Goal: Task Accomplishment & Management: Complete application form

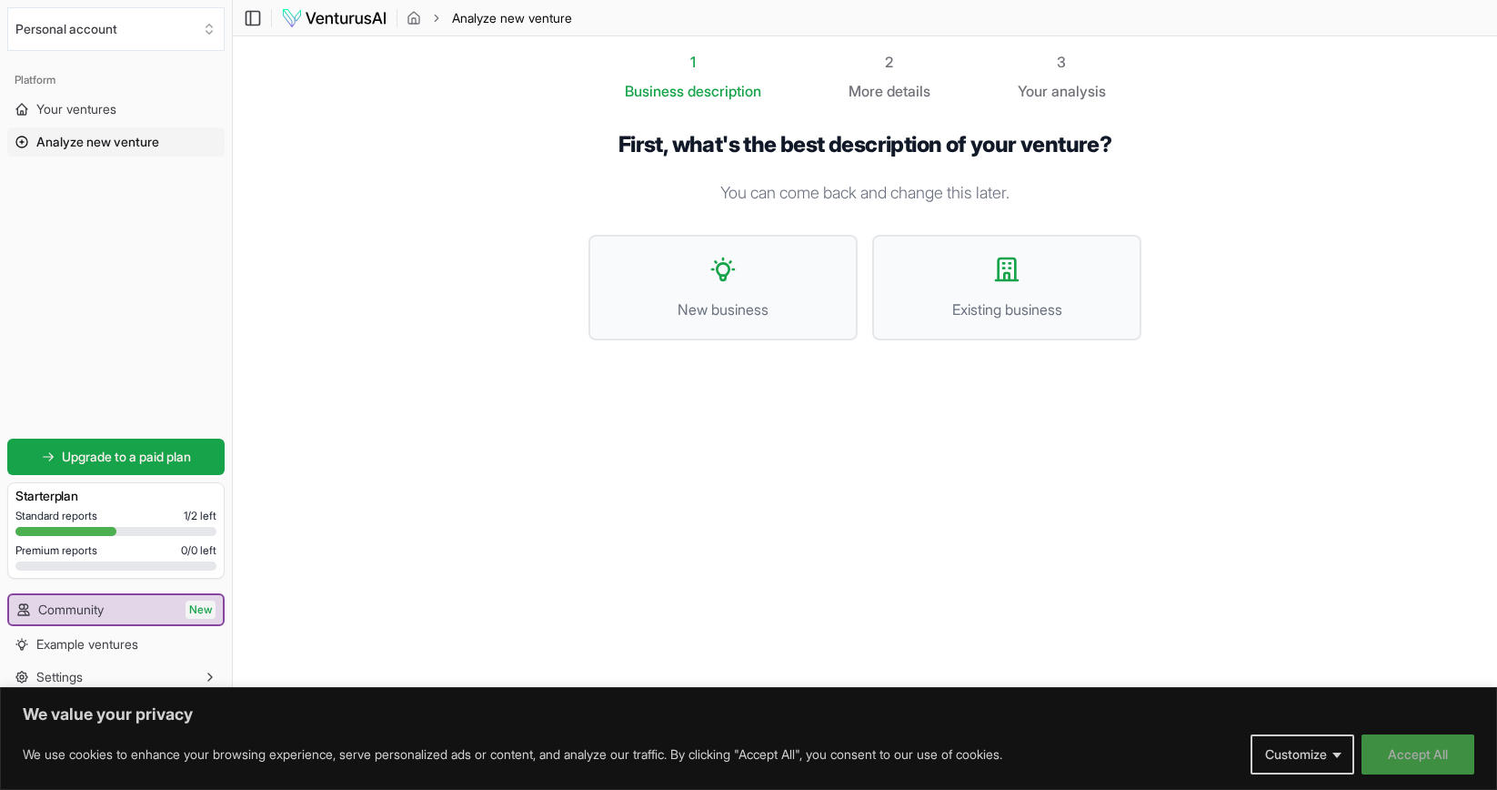
click at [1417, 746] on button "Accept All" at bounding box center [1418, 754] width 113 height 40
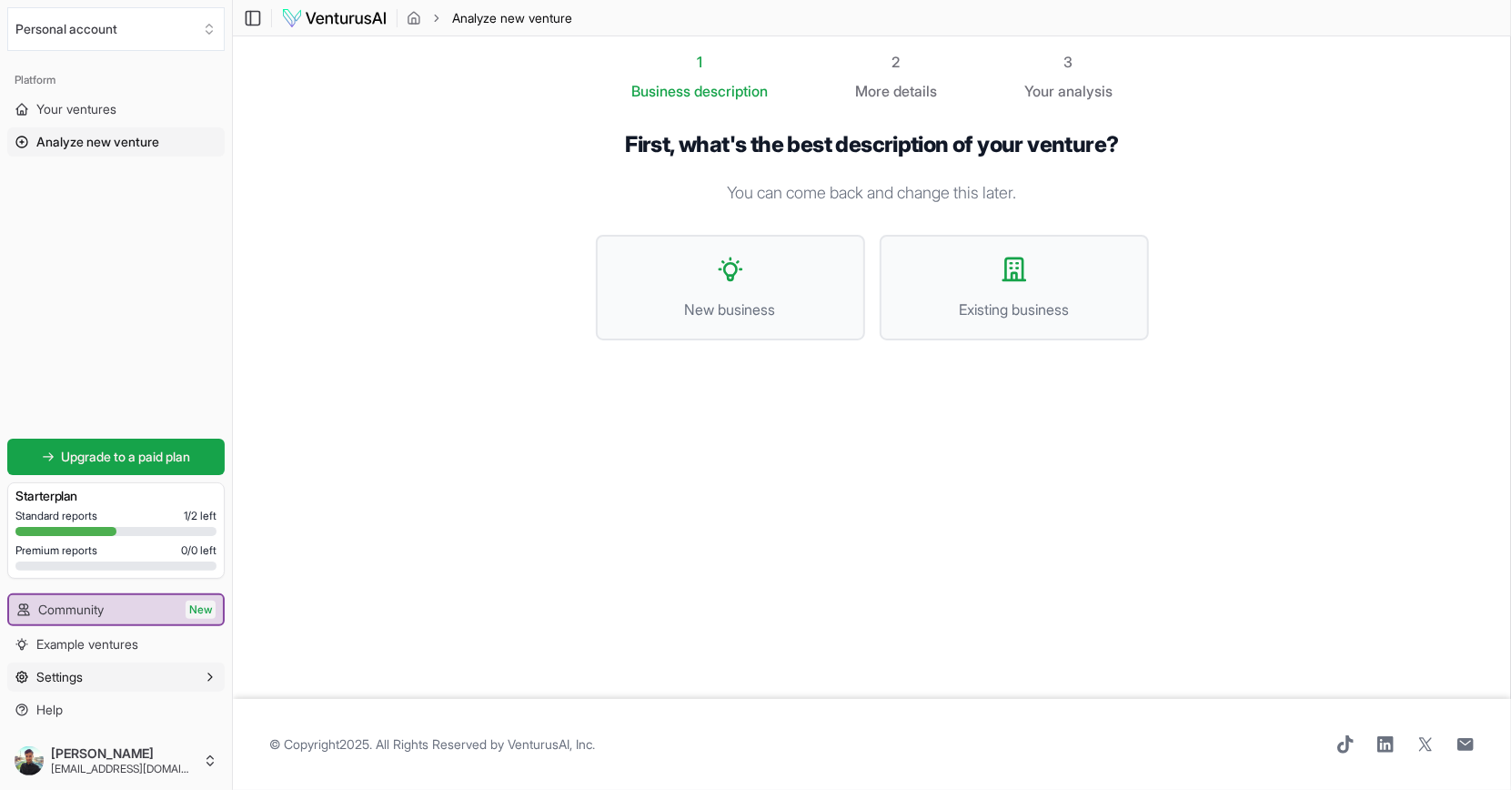
click at [104, 680] on button "Settings" at bounding box center [115, 676] width 217 height 29
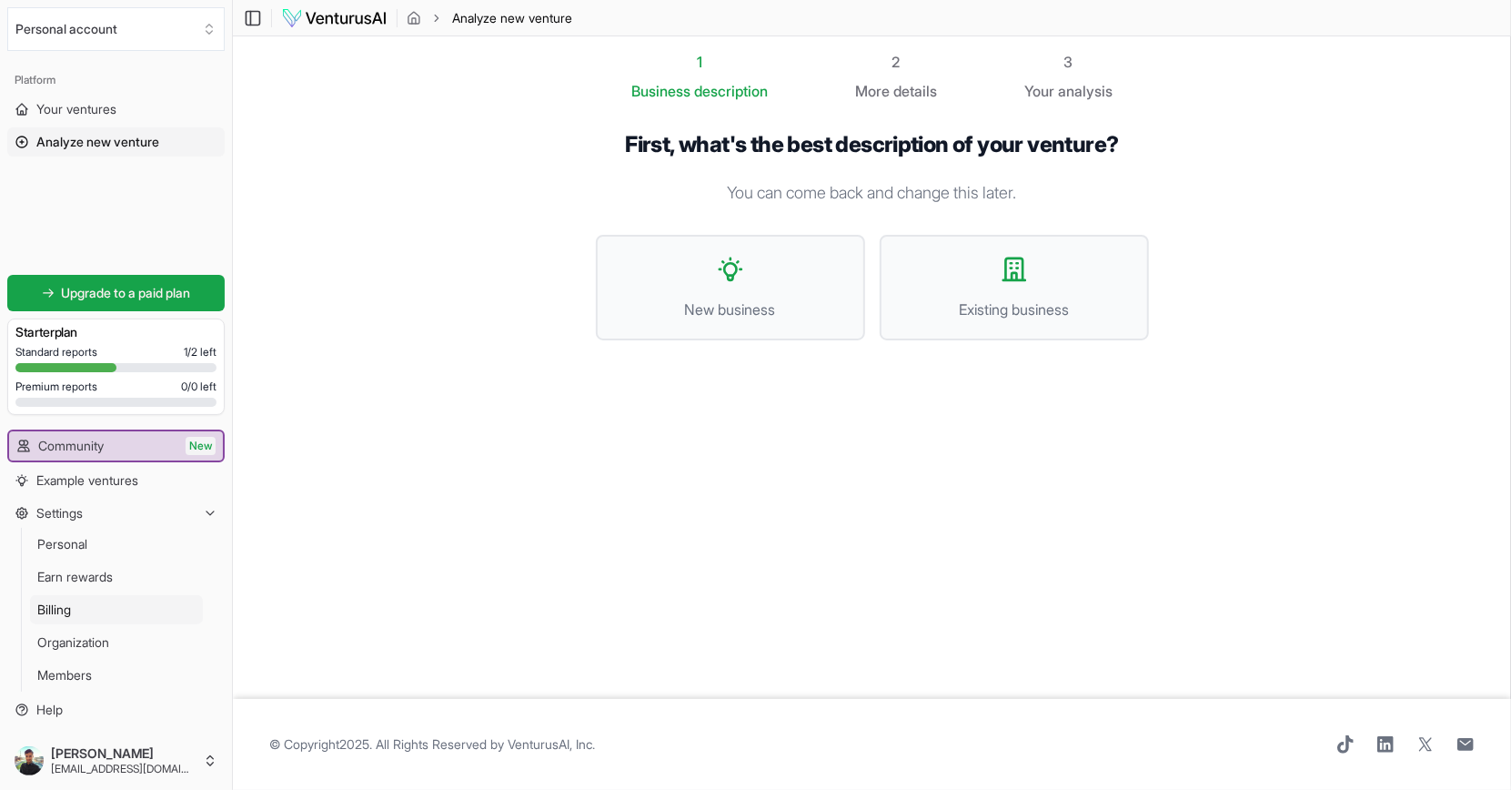
click at [102, 597] on link "Billing" at bounding box center [116, 609] width 173 height 29
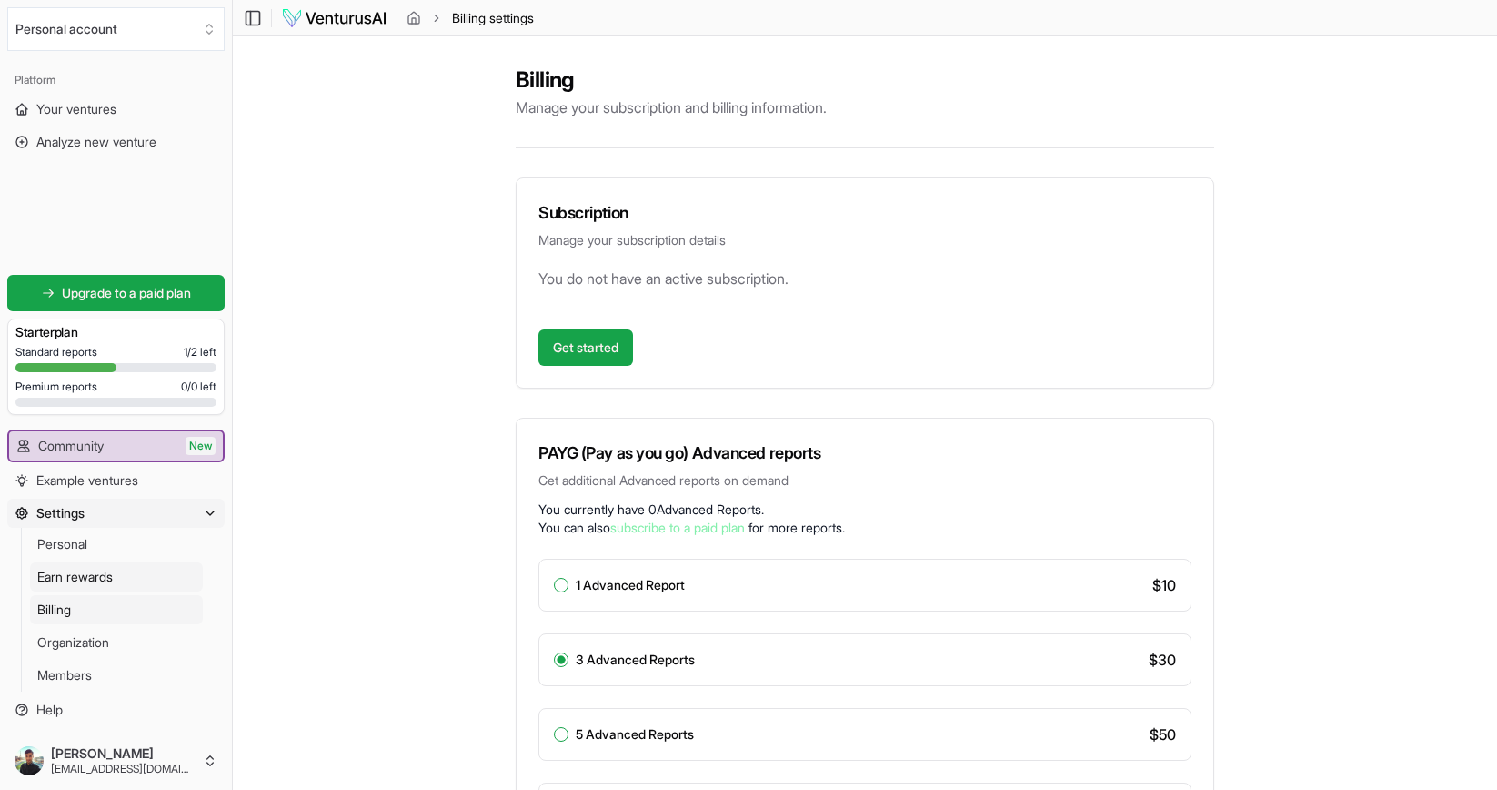
click at [134, 573] on link "Earn rewards" at bounding box center [116, 576] width 173 height 29
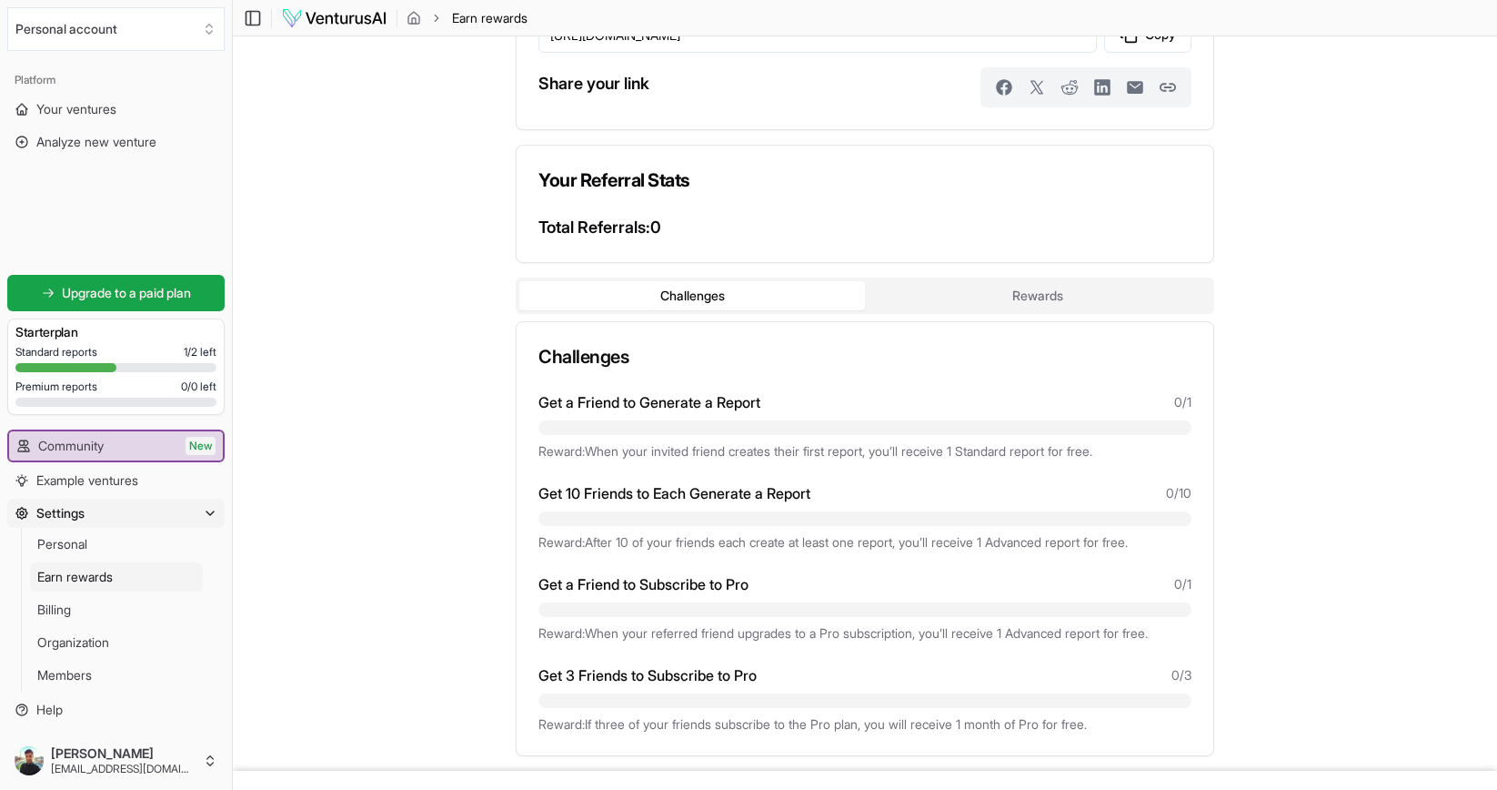
scroll to position [112, 0]
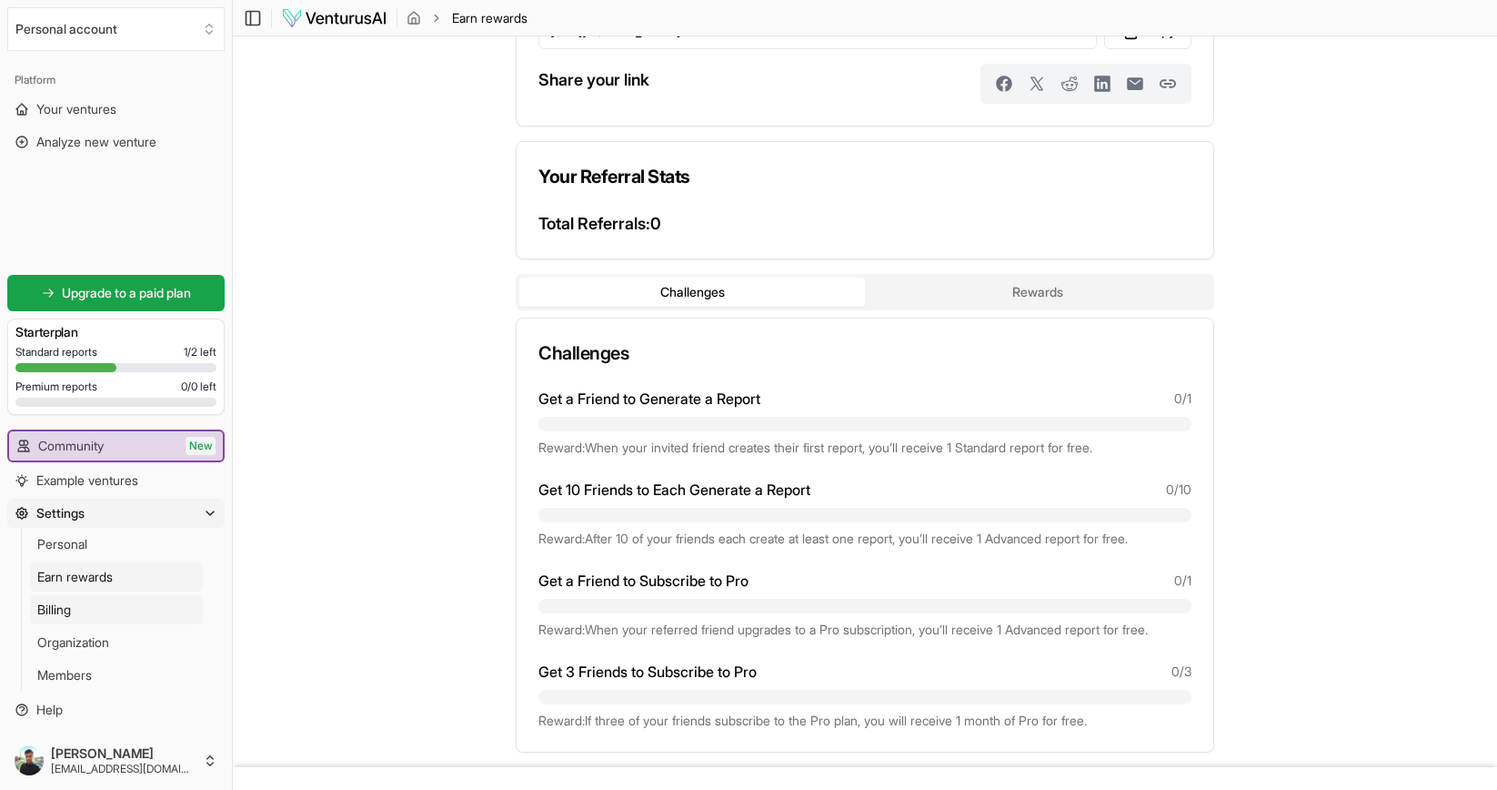
click at [108, 610] on link "Billing" at bounding box center [116, 609] width 173 height 29
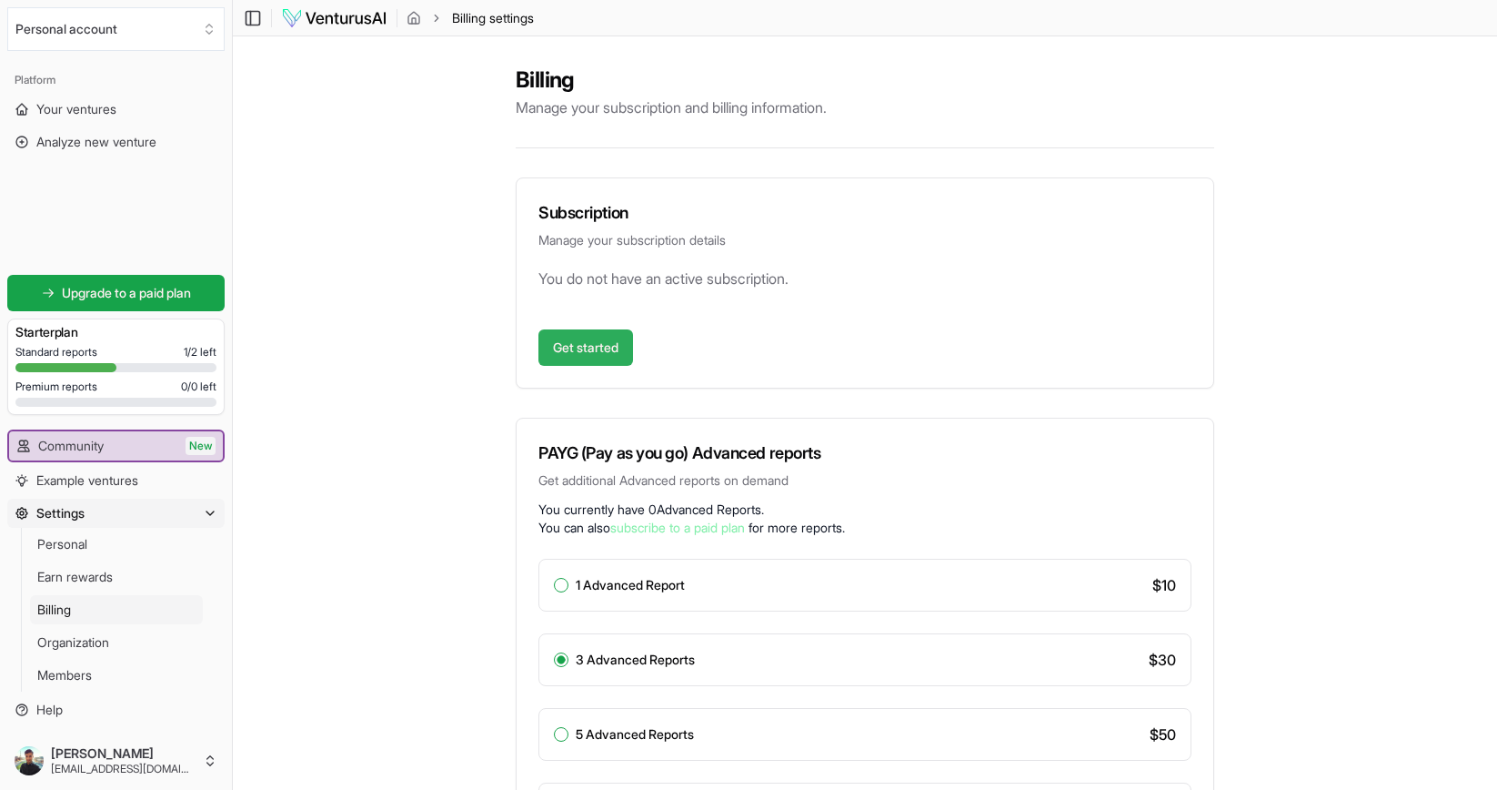
click at [610, 337] on link "Get started" at bounding box center [586, 347] width 95 height 36
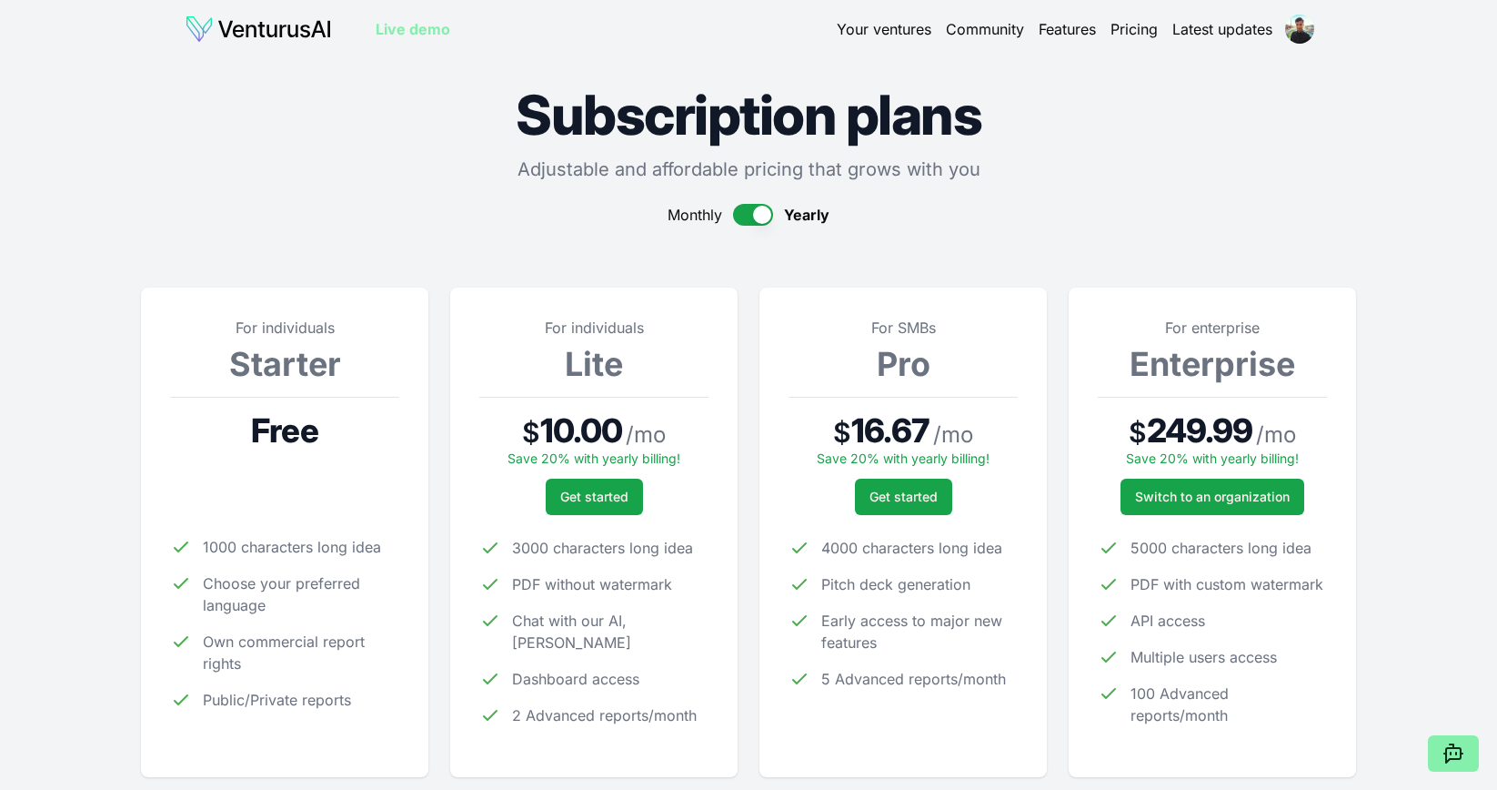
click at [764, 207] on button "button" at bounding box center [753, 215] width 40 height 22
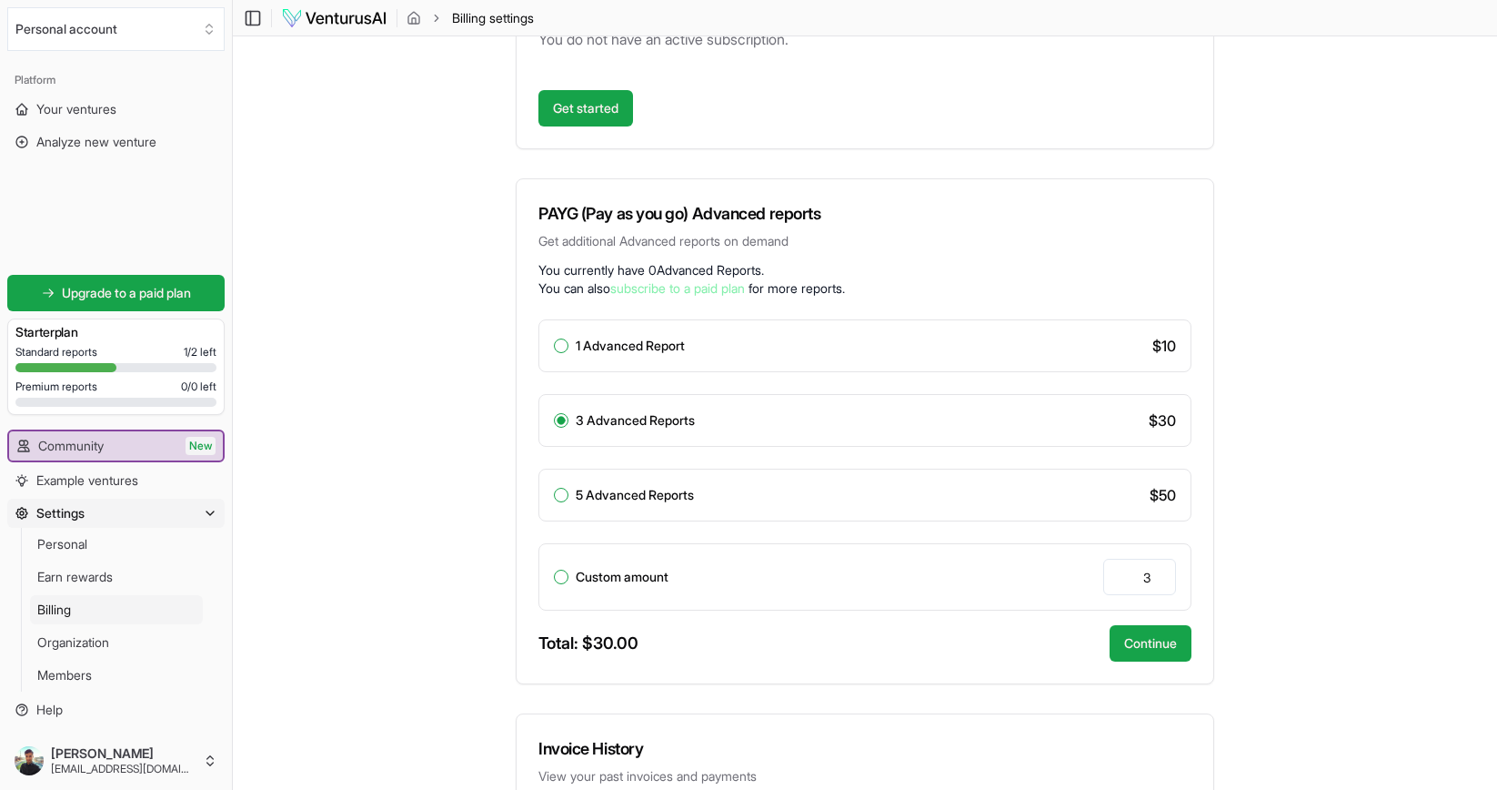
scroll to position [244, 0]
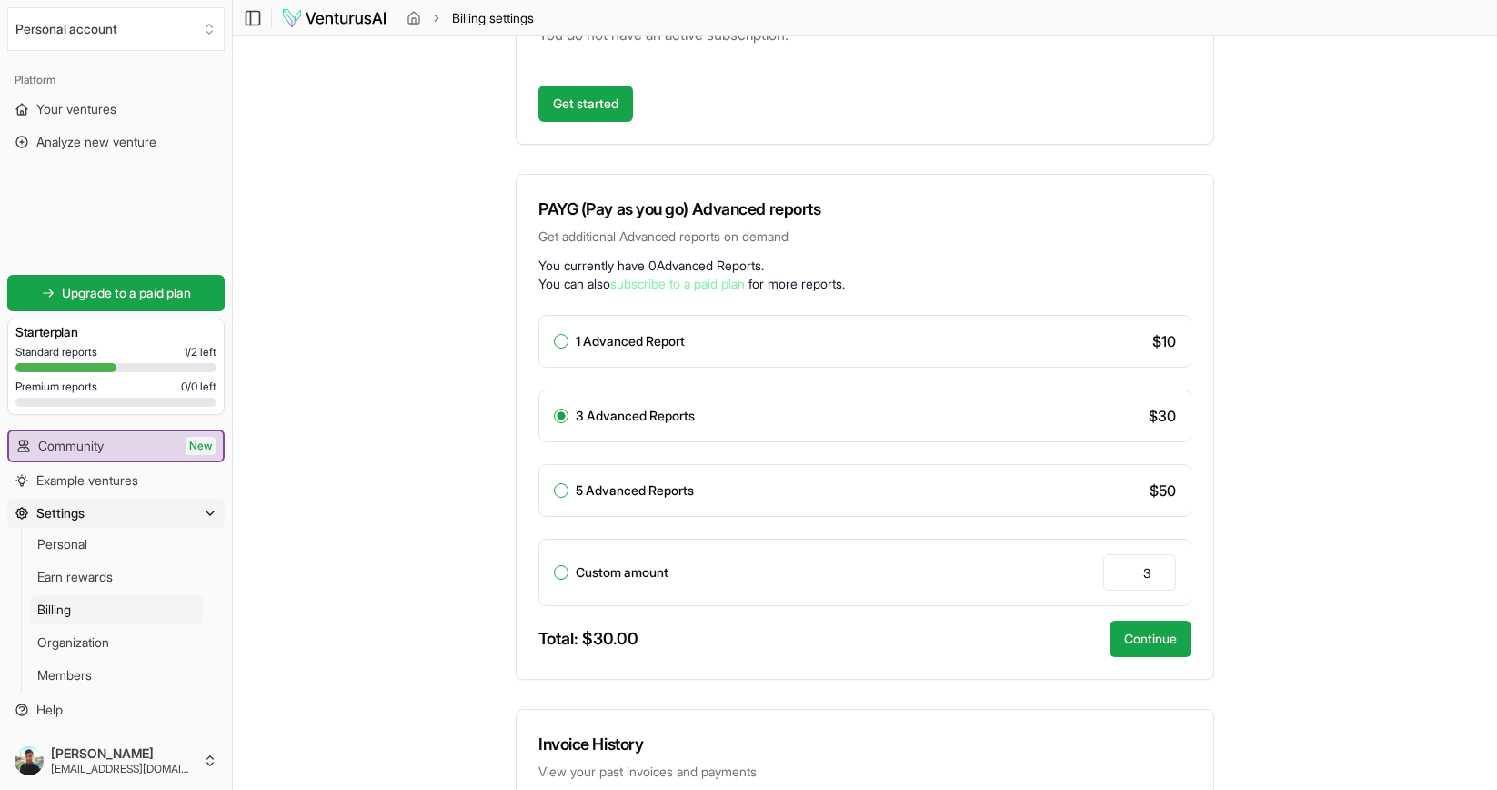
click at [623, 335] on label "1 Advanced Report" at bounding box center [630, 341] width 109 height 13
click at [569, 335] on button "1 Advanced Report" at bounding box center [561, 341] width 15 height 15
radio input "true"
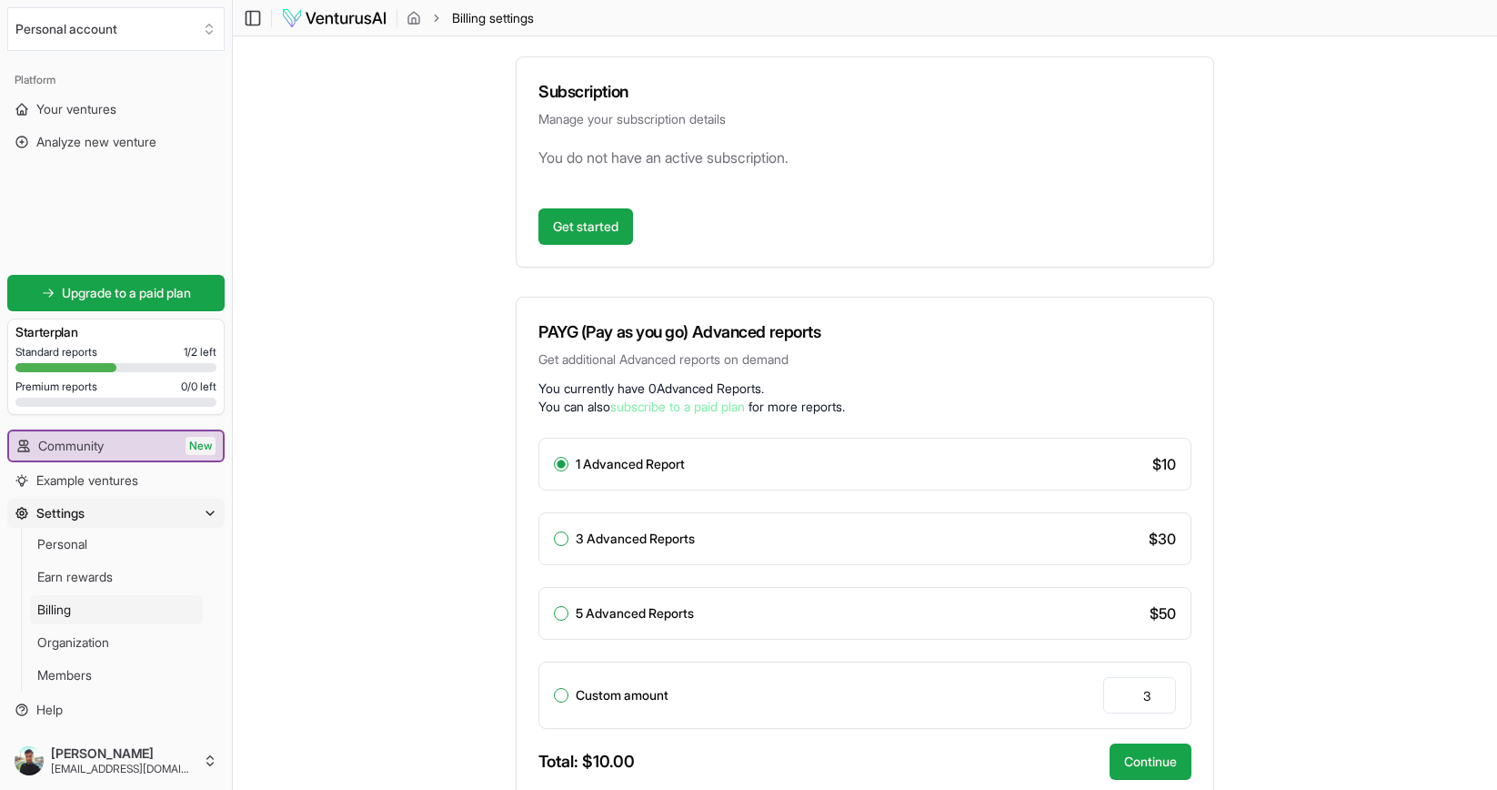
scroll to position [110, 0]
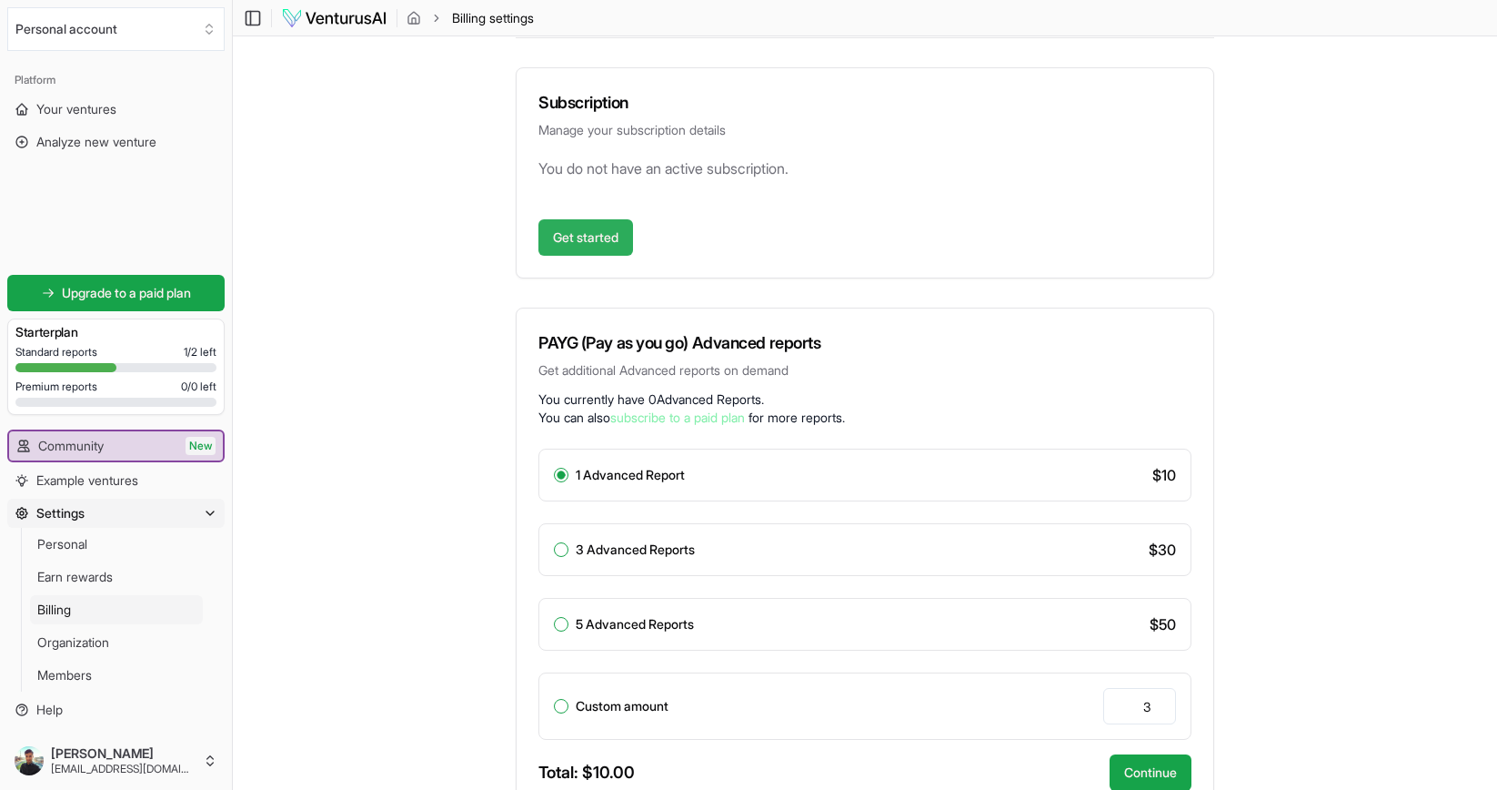
click at [592, 224] on link "Get started" at bounding box center [586, 237] width 95 height 36
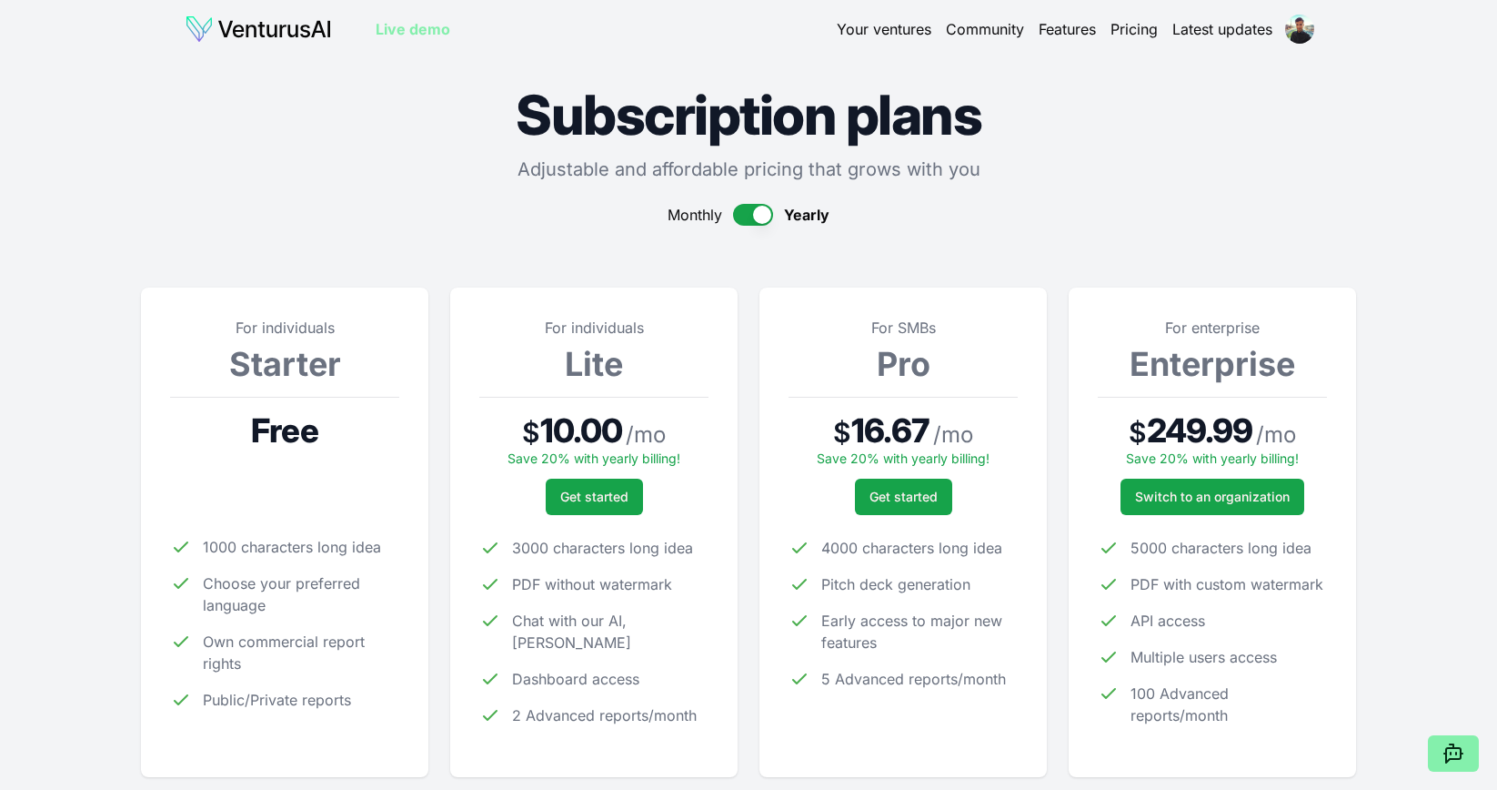
click at [751, 213] on button "button" at bounding box center [753, 215] width 40 height 22
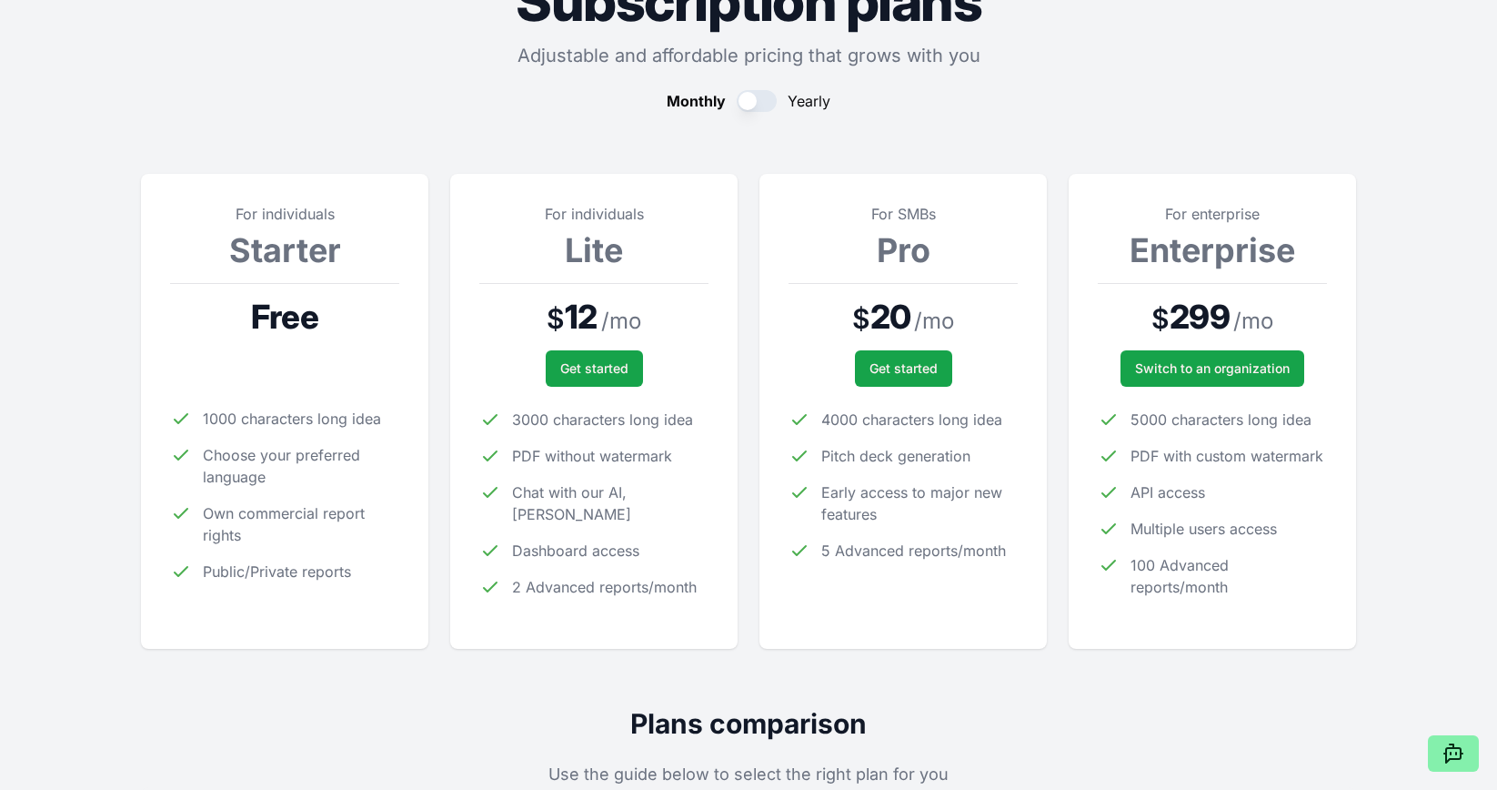
scroll to position [115, 0]
click at [617, 370] on span "Get started" at bounding box center [594, 367] width 68 height 18
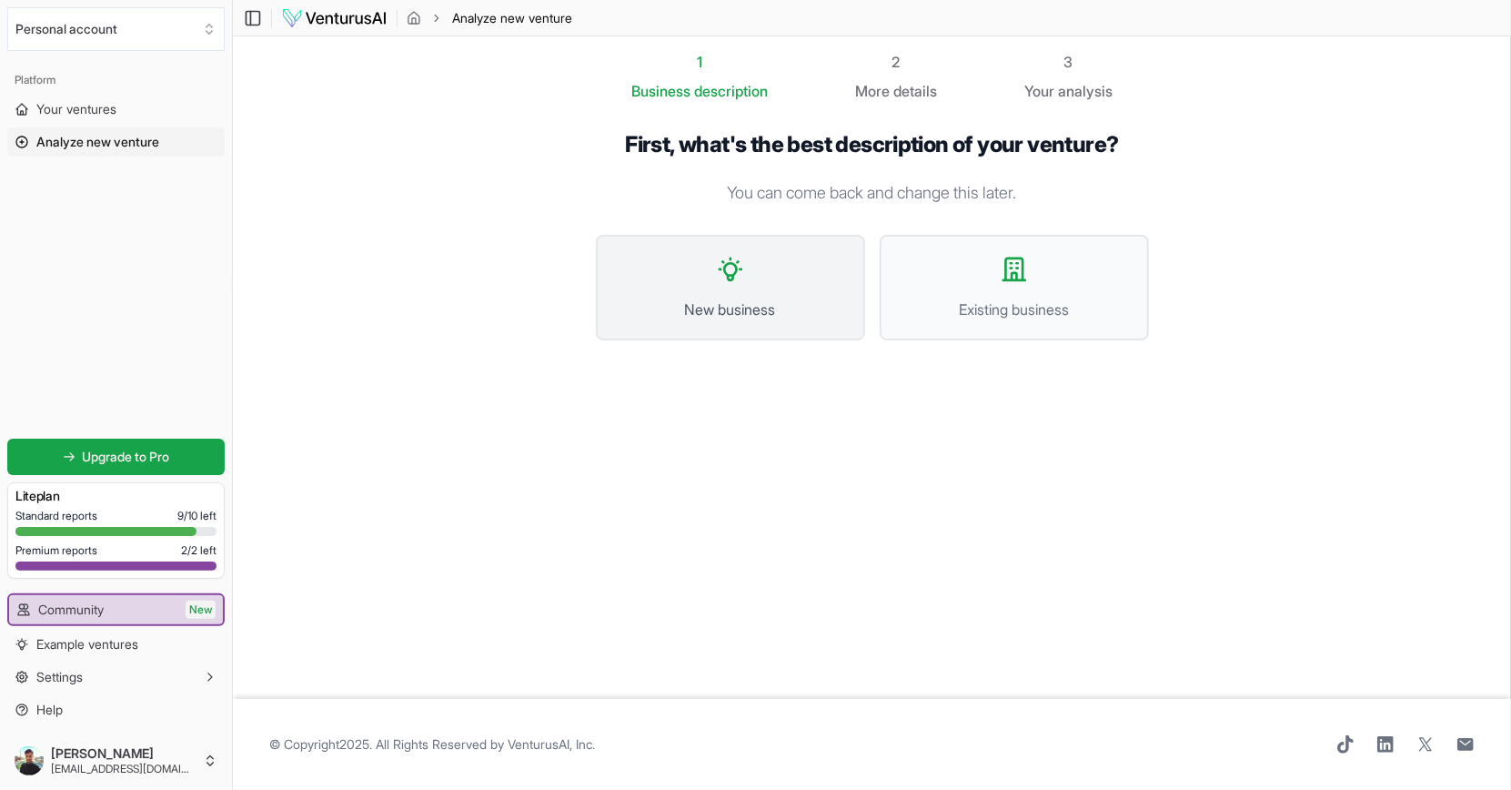
click at [699, 289] on button "New business" at bounding box center [730, 288] width 269 height 106
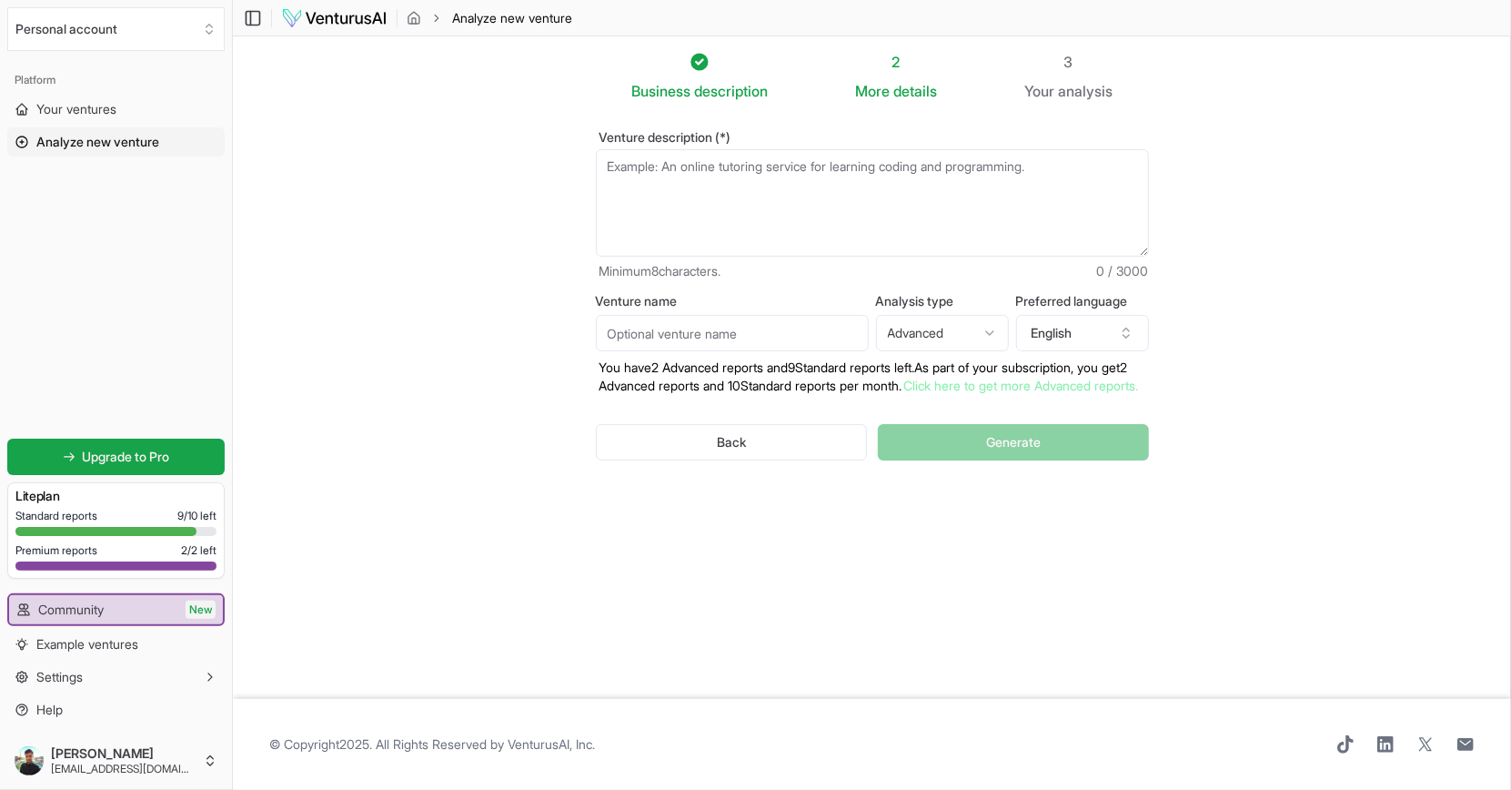
click at [711, 178] on textarea "Venture description (*)" at bounding box center [872, 202] width 553 height 107
click at [633, 218] on textarea "Venture description (*)" at bounding box center [872, 202] width 553 height 107
paste textarea "LOR Ipsumdol Sita — Con Adi el Seddoeiusm te Inci (Utlabo Etdolo) Mag Aliq En a…"
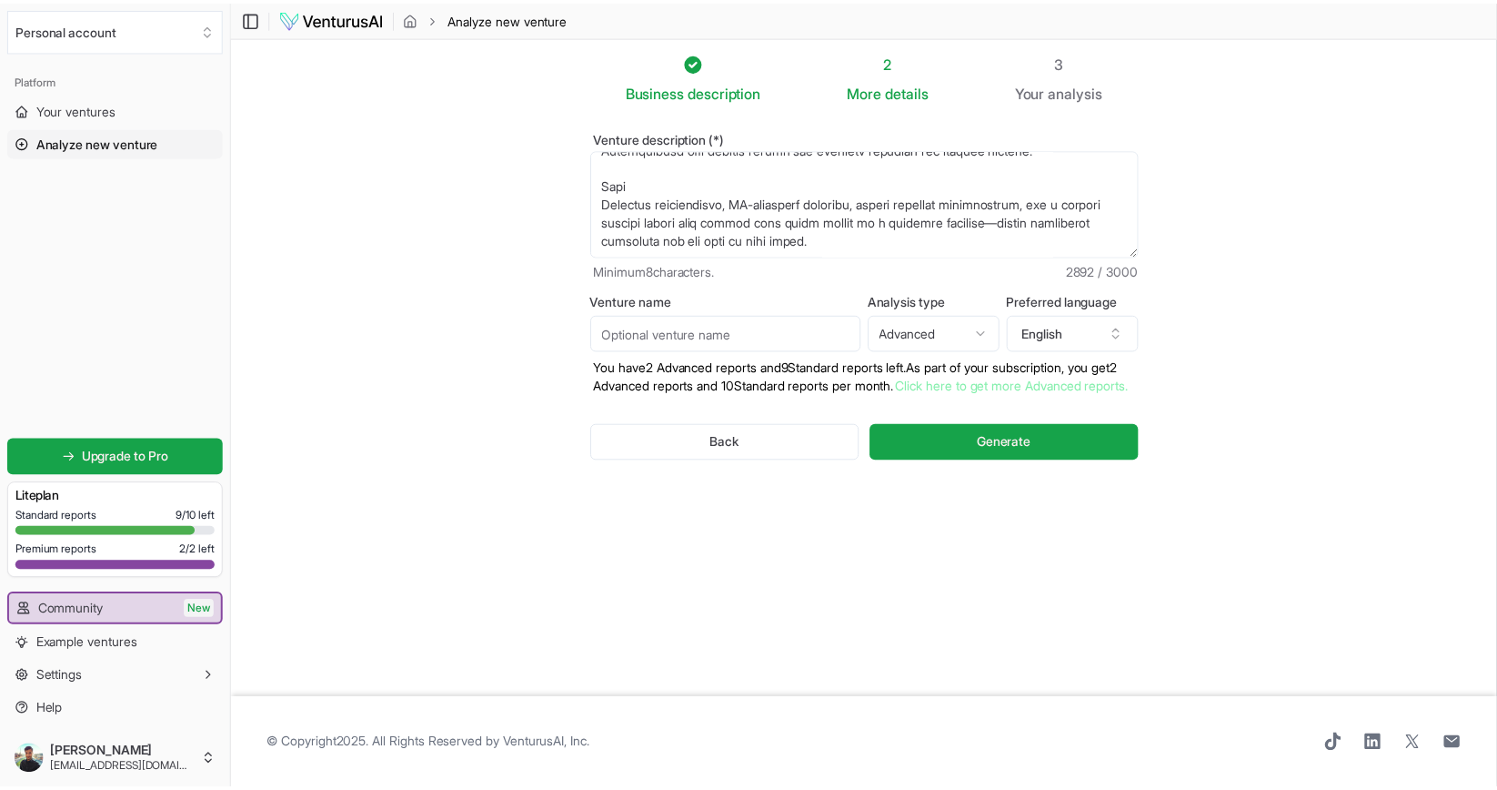
scroll to position [1219, 0]
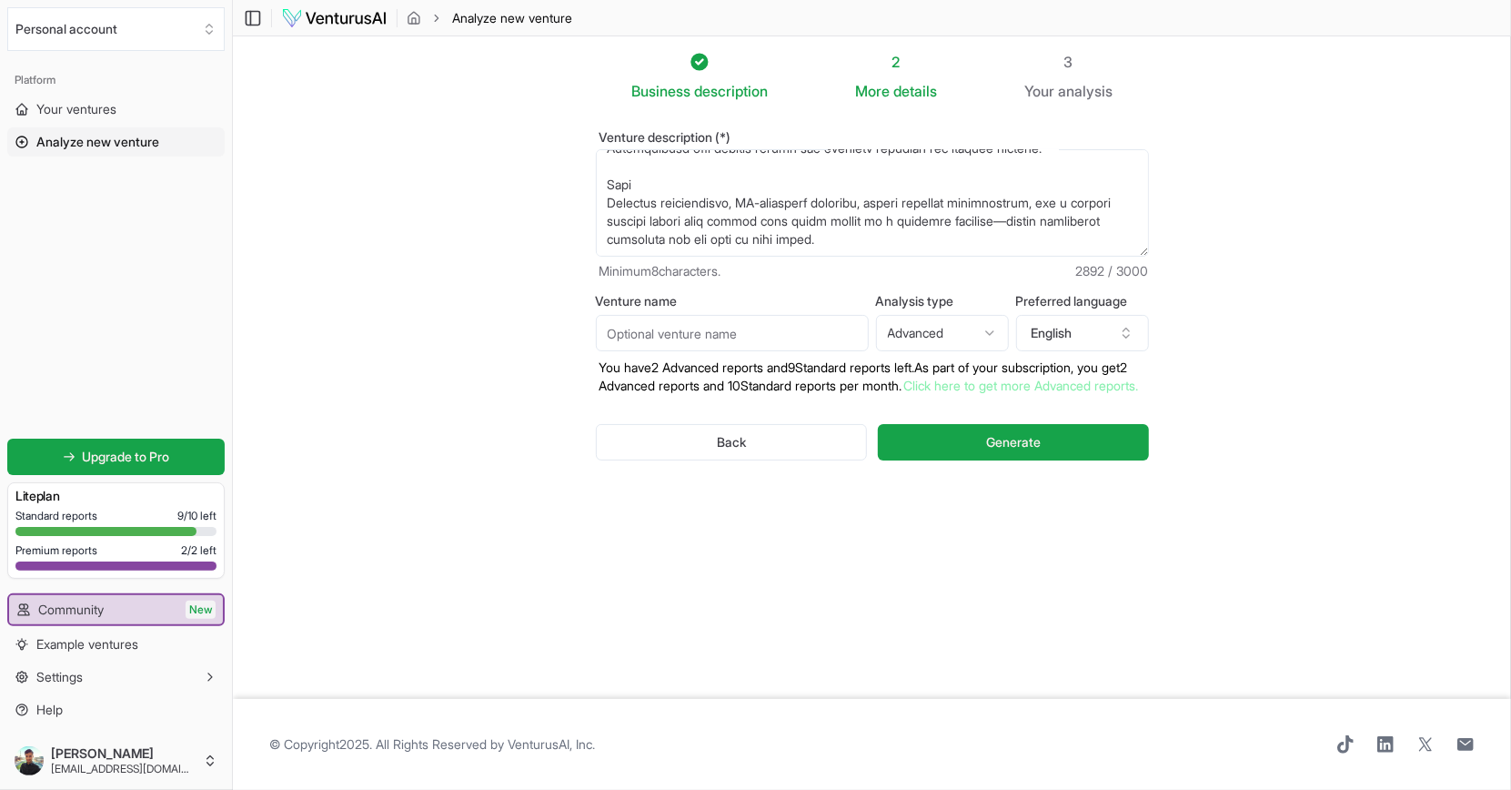
type textarea "DIY Kintsugi Kits — The Art of Resilience at Home (France Launch) The Idea An e…"
click at [821, 338] on input "Venture name" at bounding box center [732, 333] width 273 height 36
click at [1032, 451] on span "Generate" at bounding box center [1013, 442] width 55 height 18
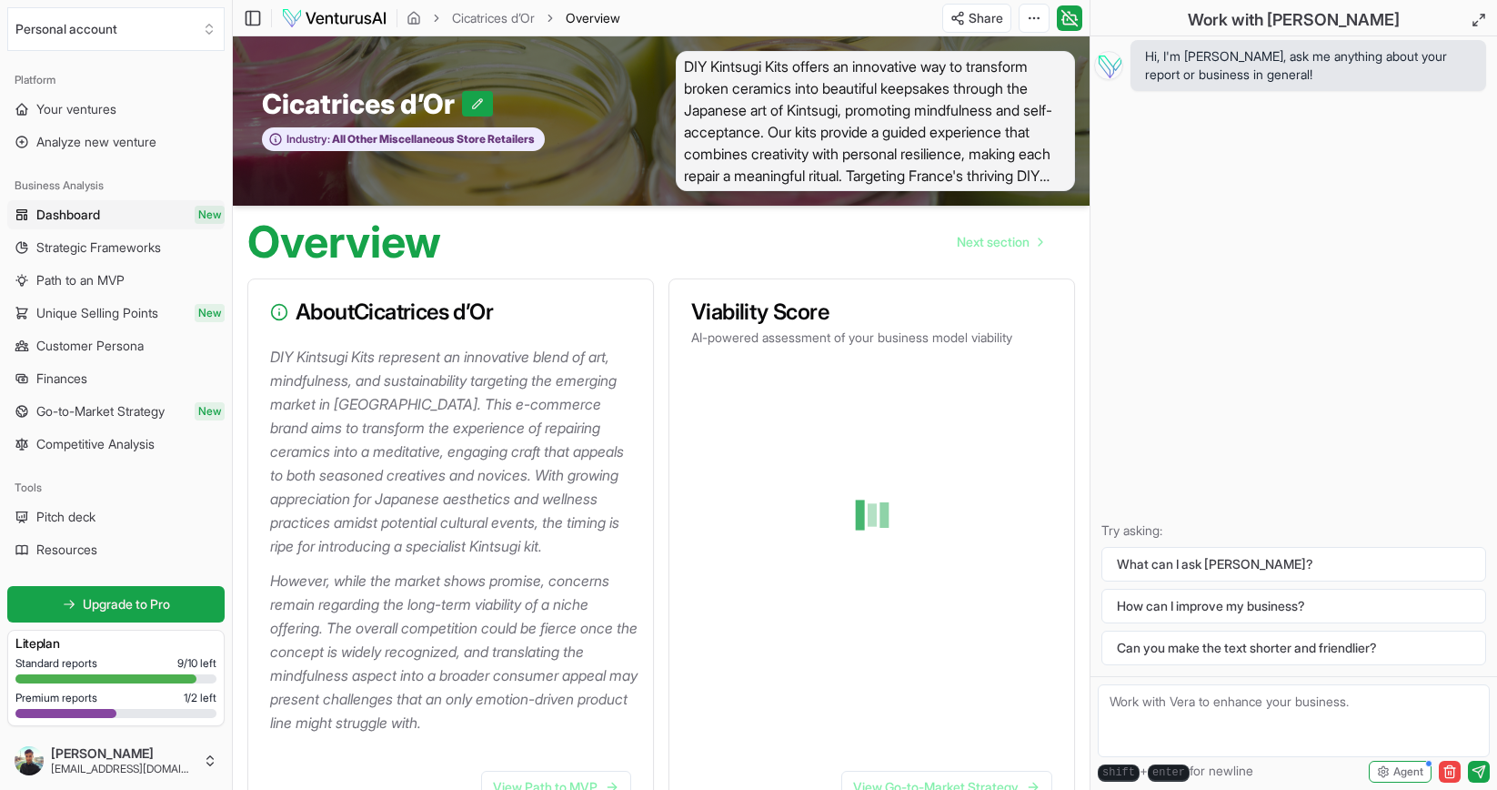
click at [113, 213] on link "Dashboard New" at bounding box center [115, 214] width 217 height 29
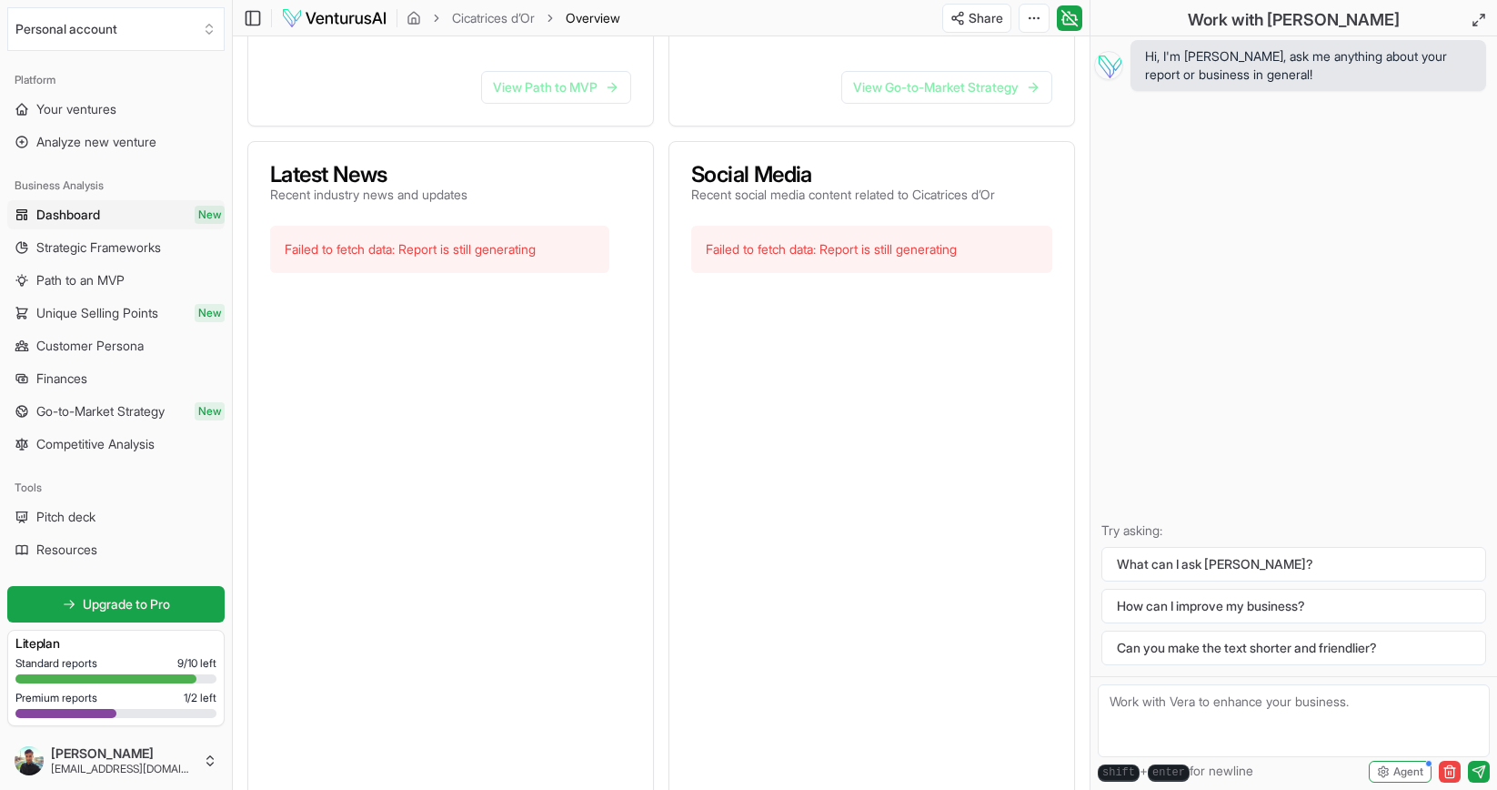
scroll to position [700, 0]
click at [126, 253] on span "Strategic Frameworks" at bounding box center [98, 247] width 125 height 18
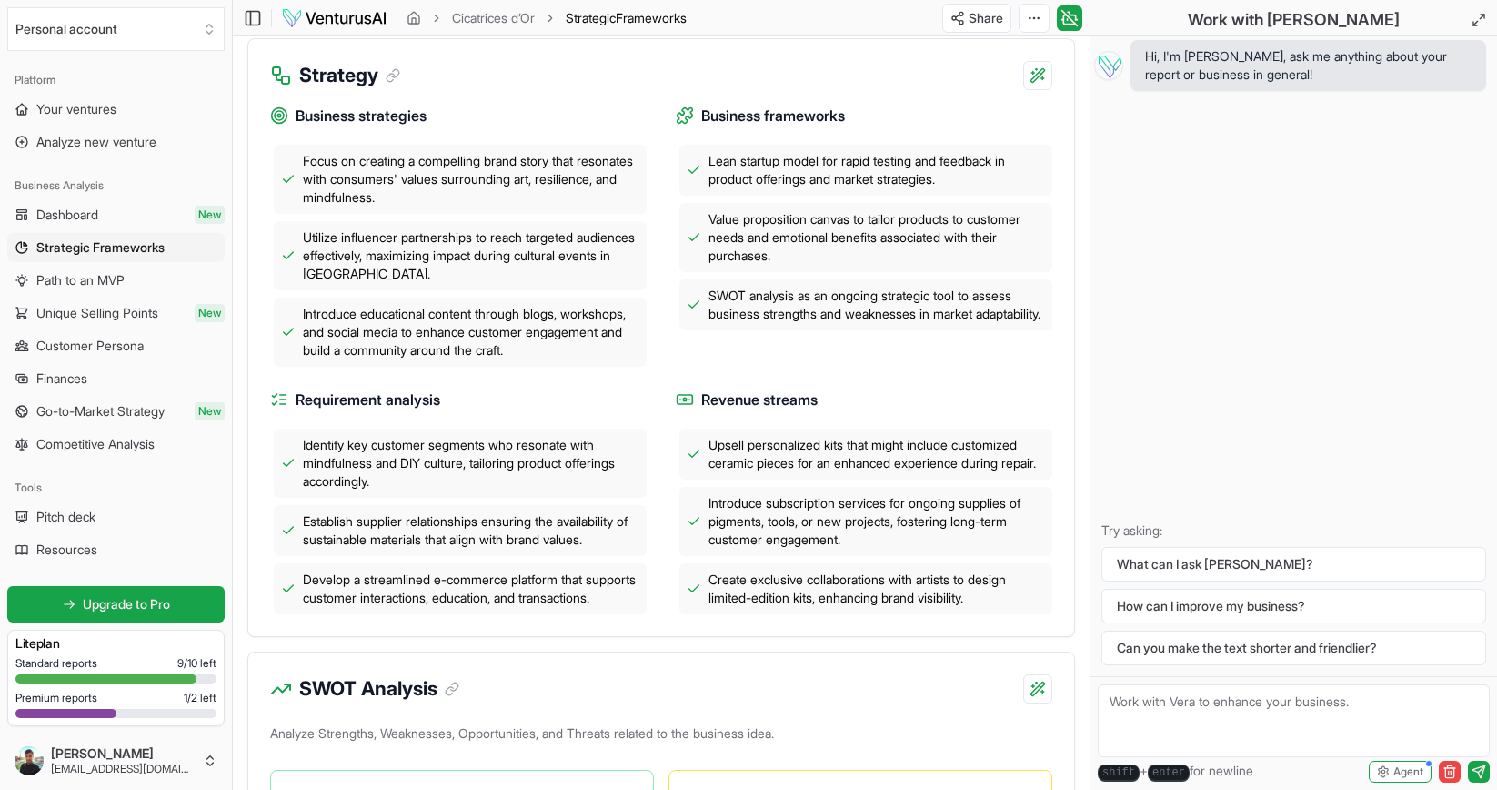
scroll to position [606, 0]
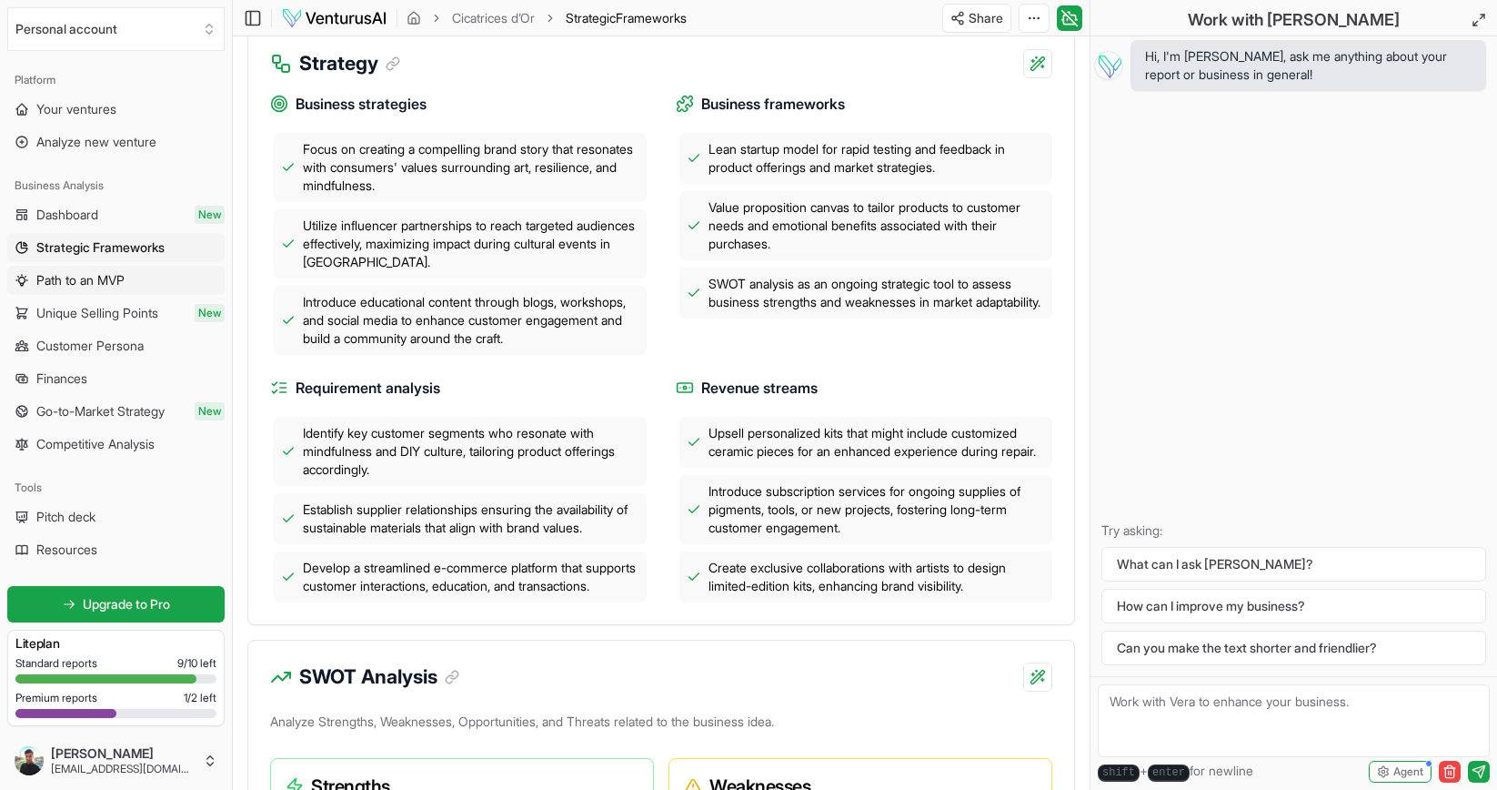
click at [110, 280] on span "Path to an MVP" at bounding box center [80, 280] width 88 height 18
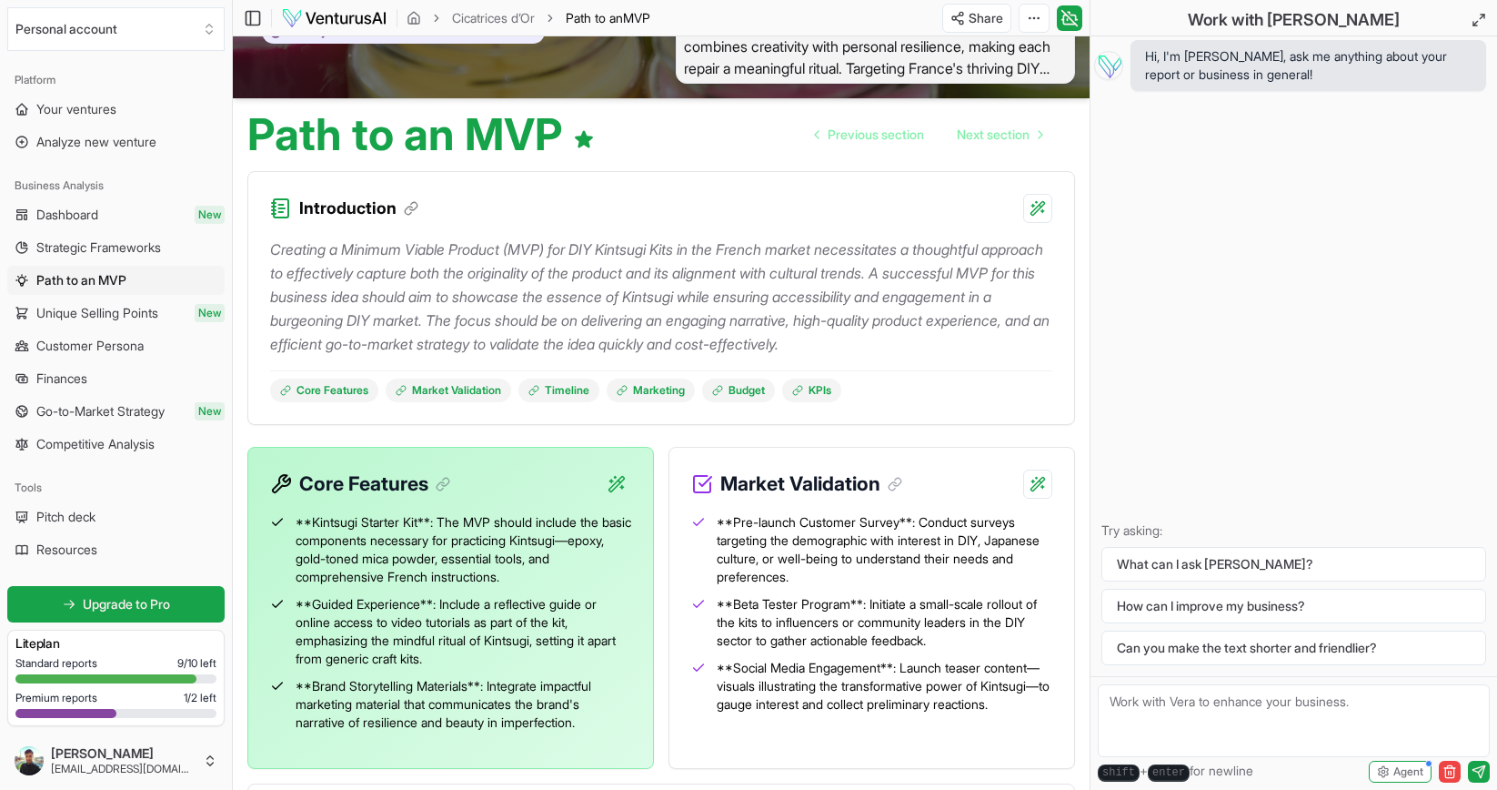
scroll to position [113, 0]
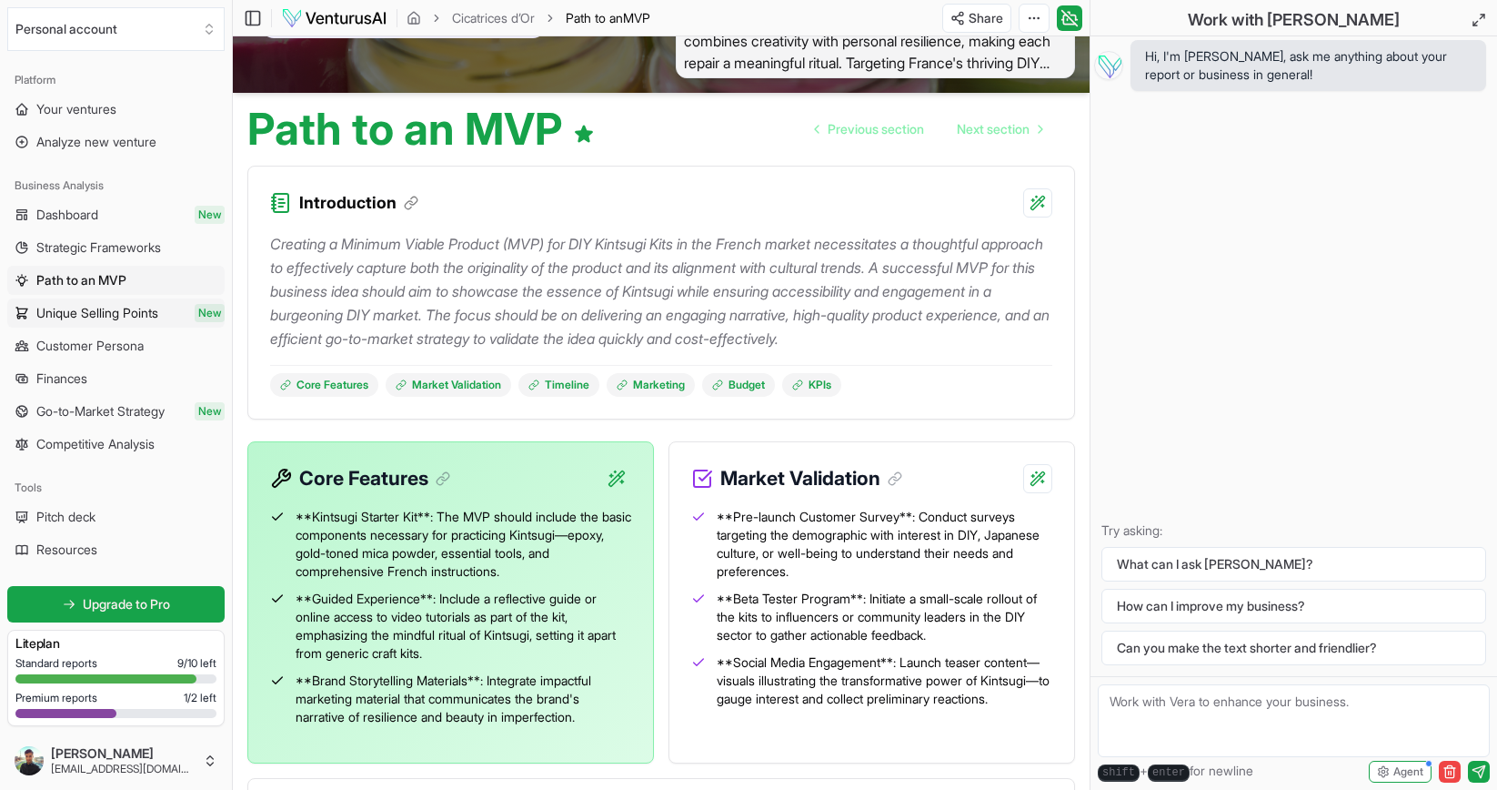
click at [88, 318] on span "Unique Selling Points" at bounding box center [97, 313] width 122 height 18
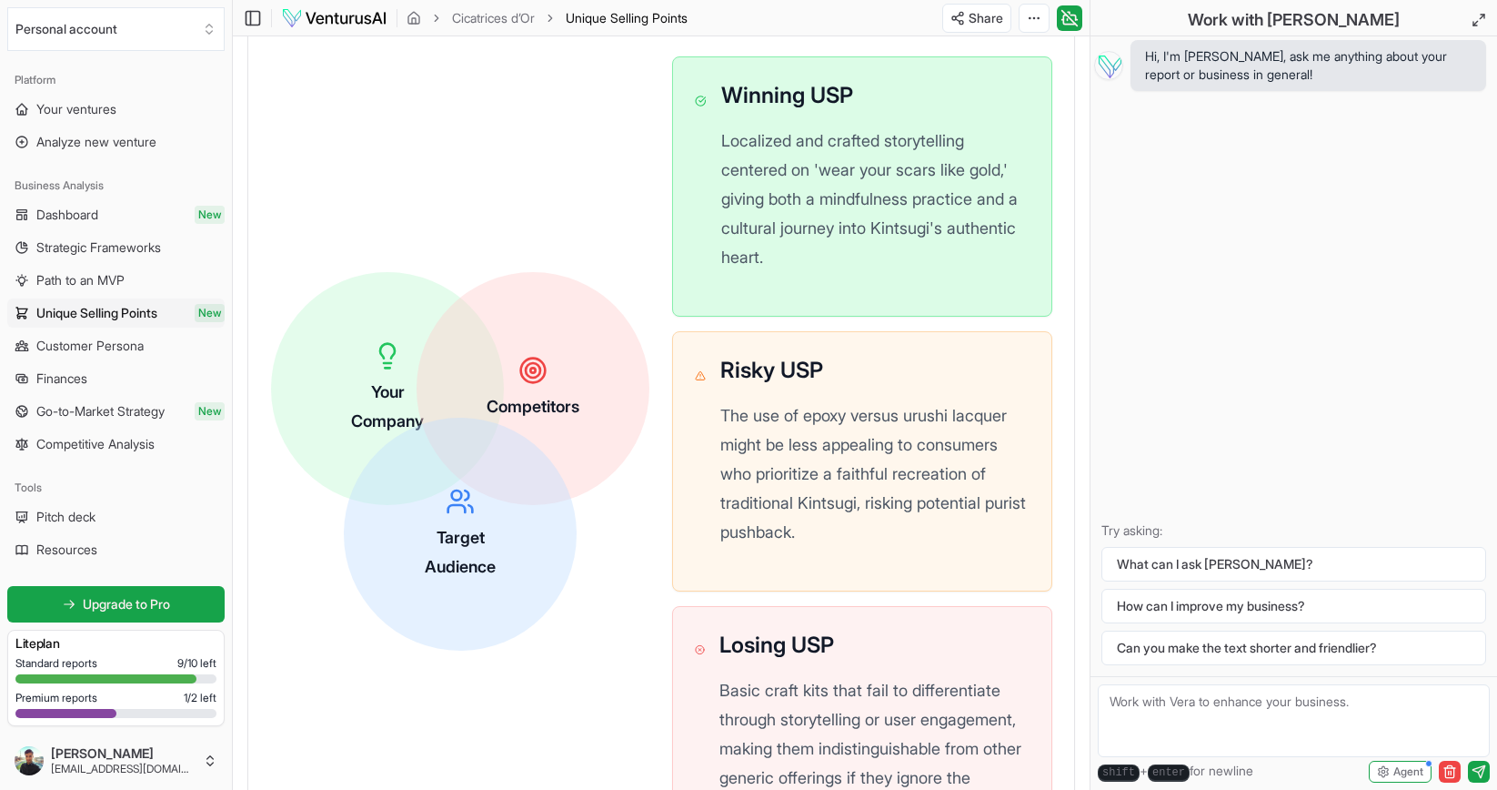
scroll to position [628, 0]
click at [104, 217] on link "Dashboard New" at bounding box center [115, 214] width 217 height 29
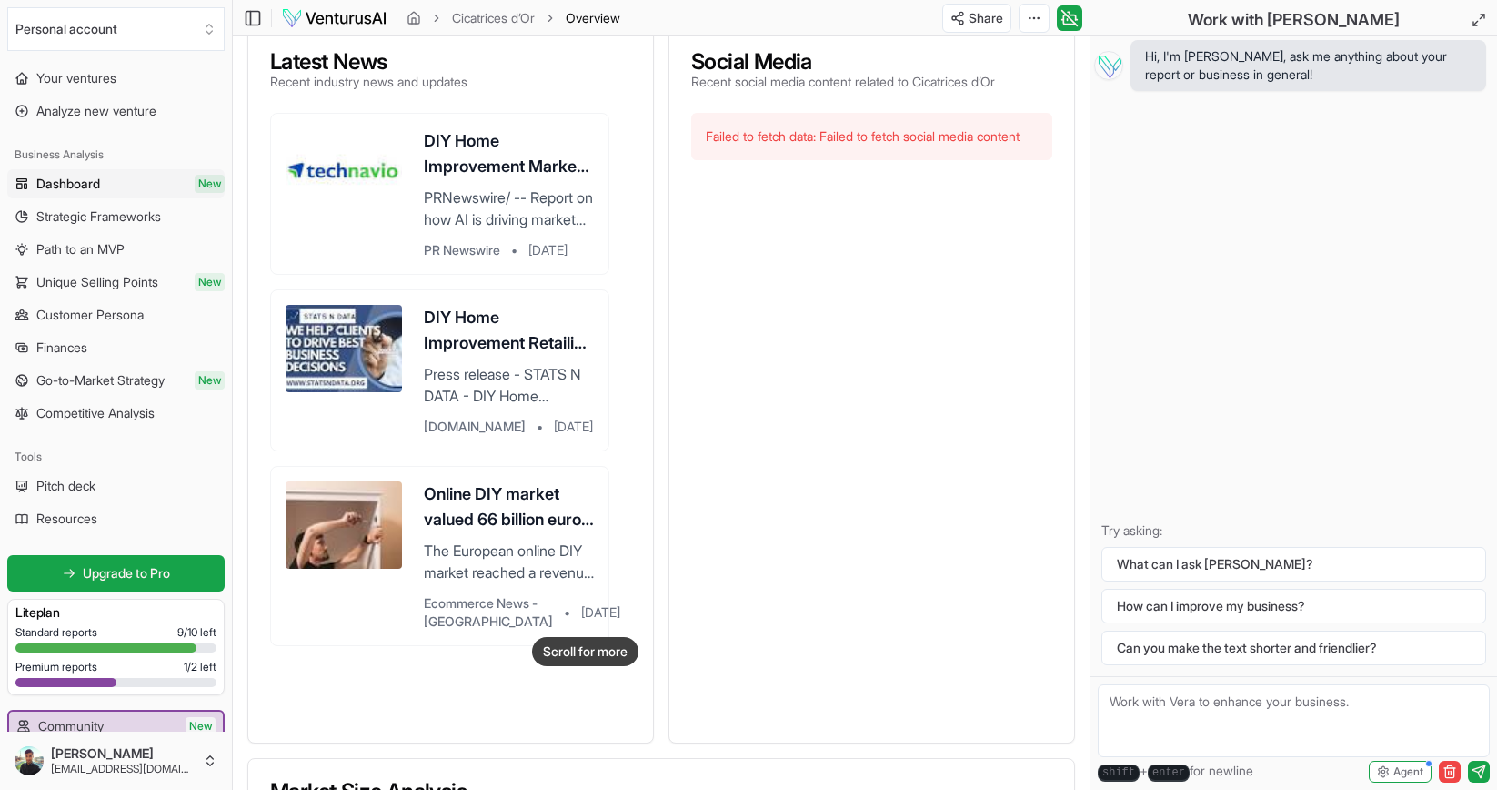
scroll to position [32, 0]
click at [128, 318] on span "Customer Persona" at bounding box center [89, 314] width 107 height 18
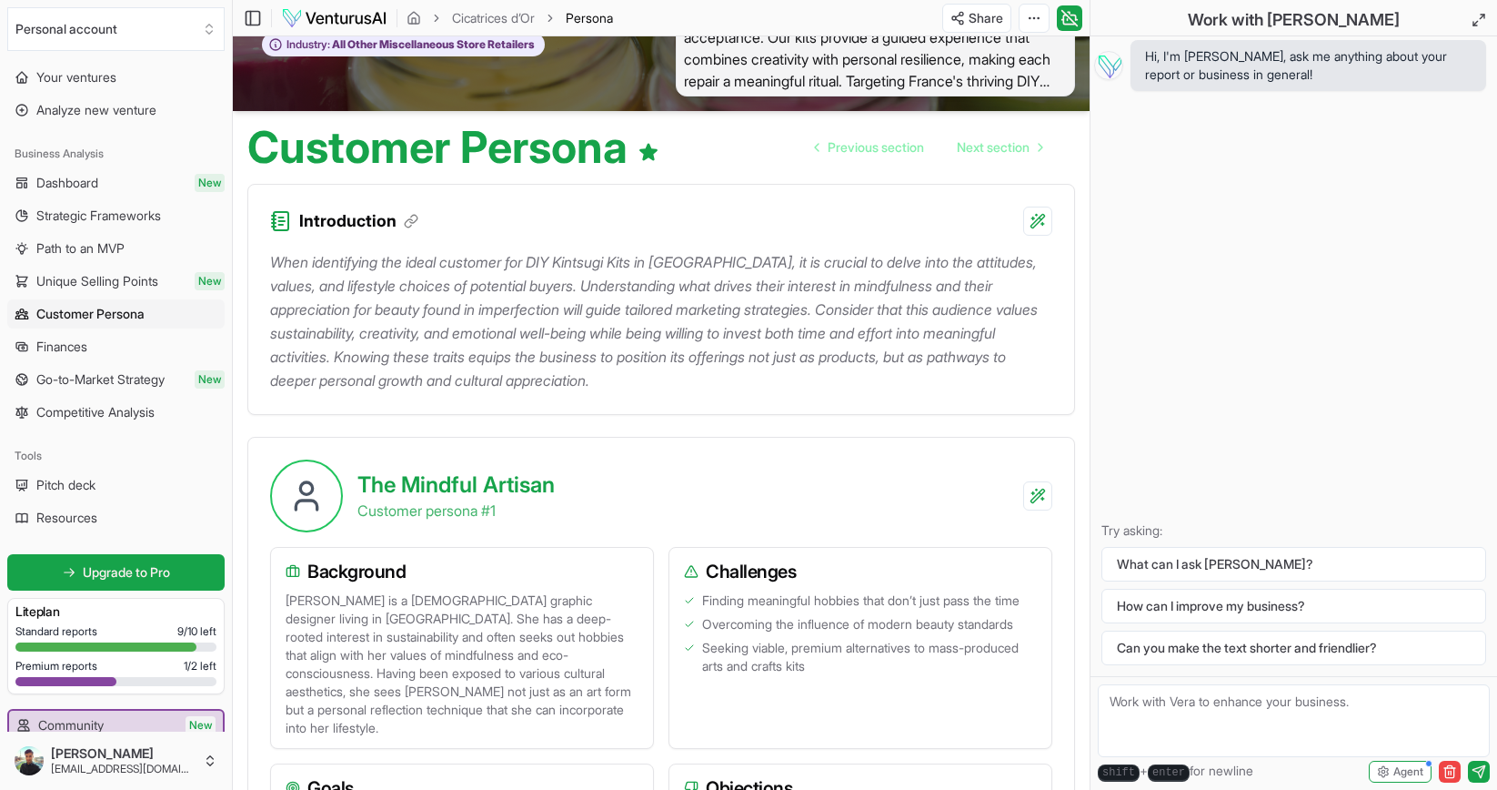
scroll to position [101, 0]
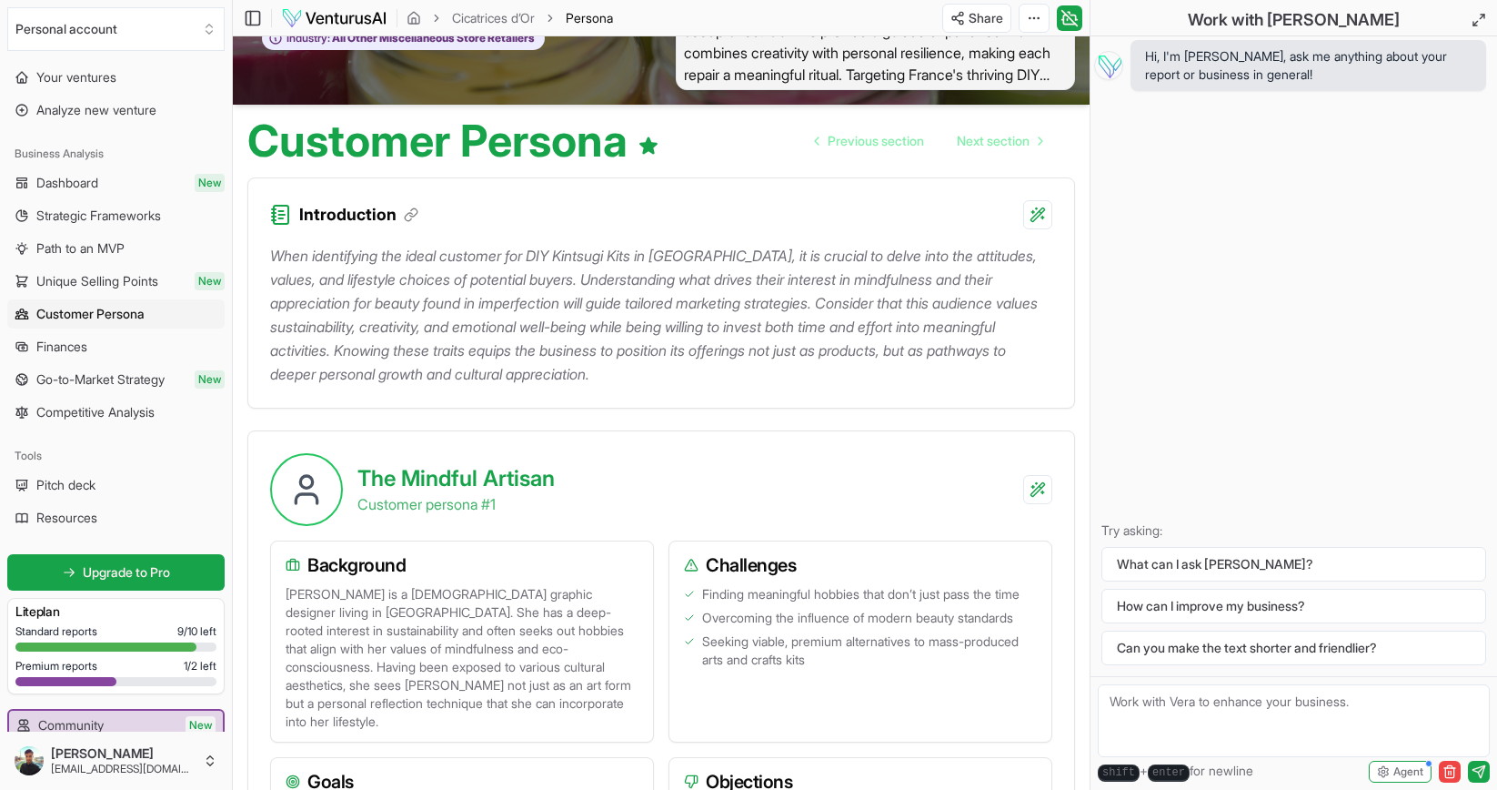
click at [429, 355] on p "When identifying the ideal customer for DIY Kintsugi Kits in France, it is cruc…" at bounding box center [661, 315] width 782 height 142
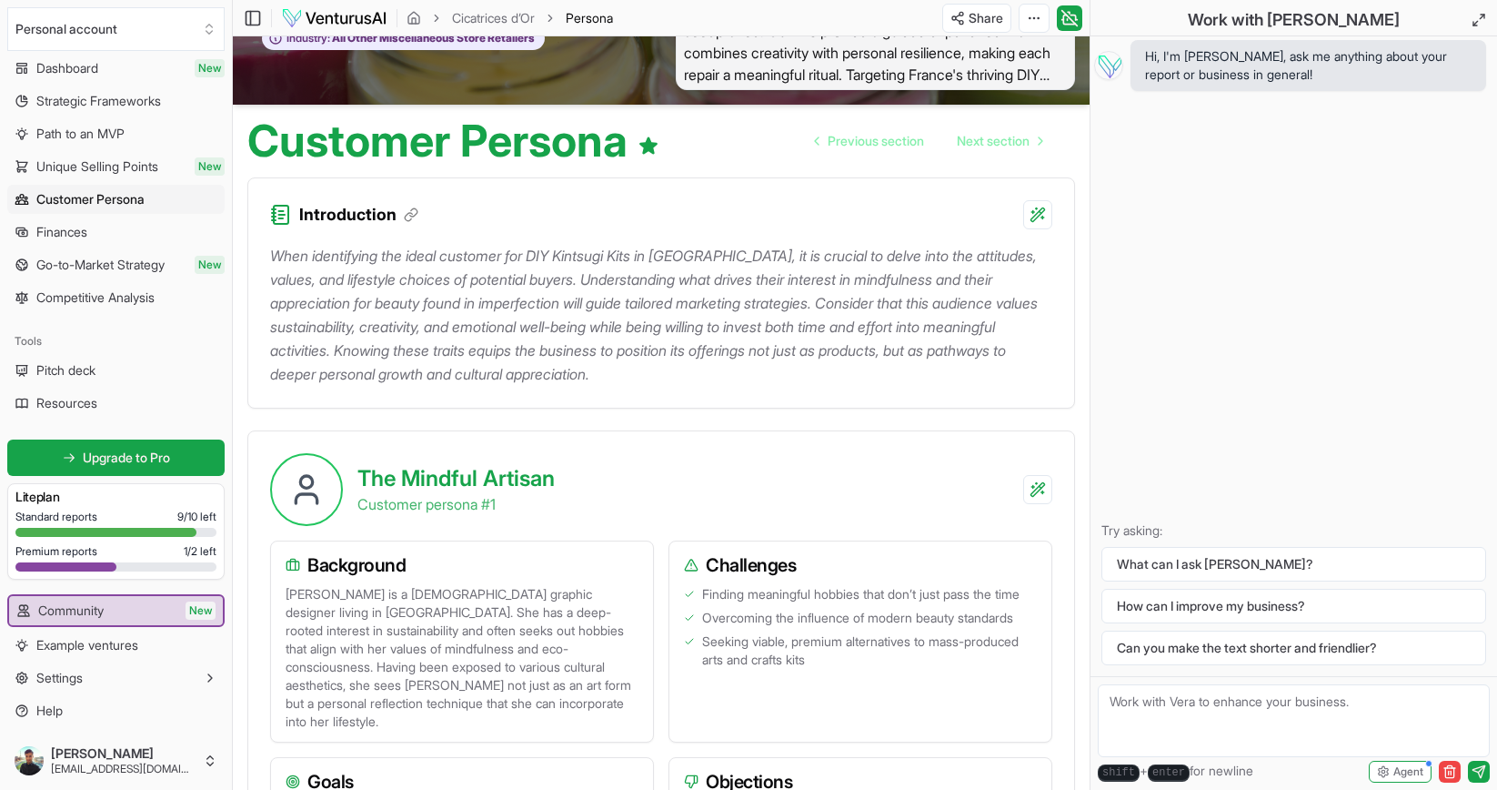
scroll to position [0, 0]
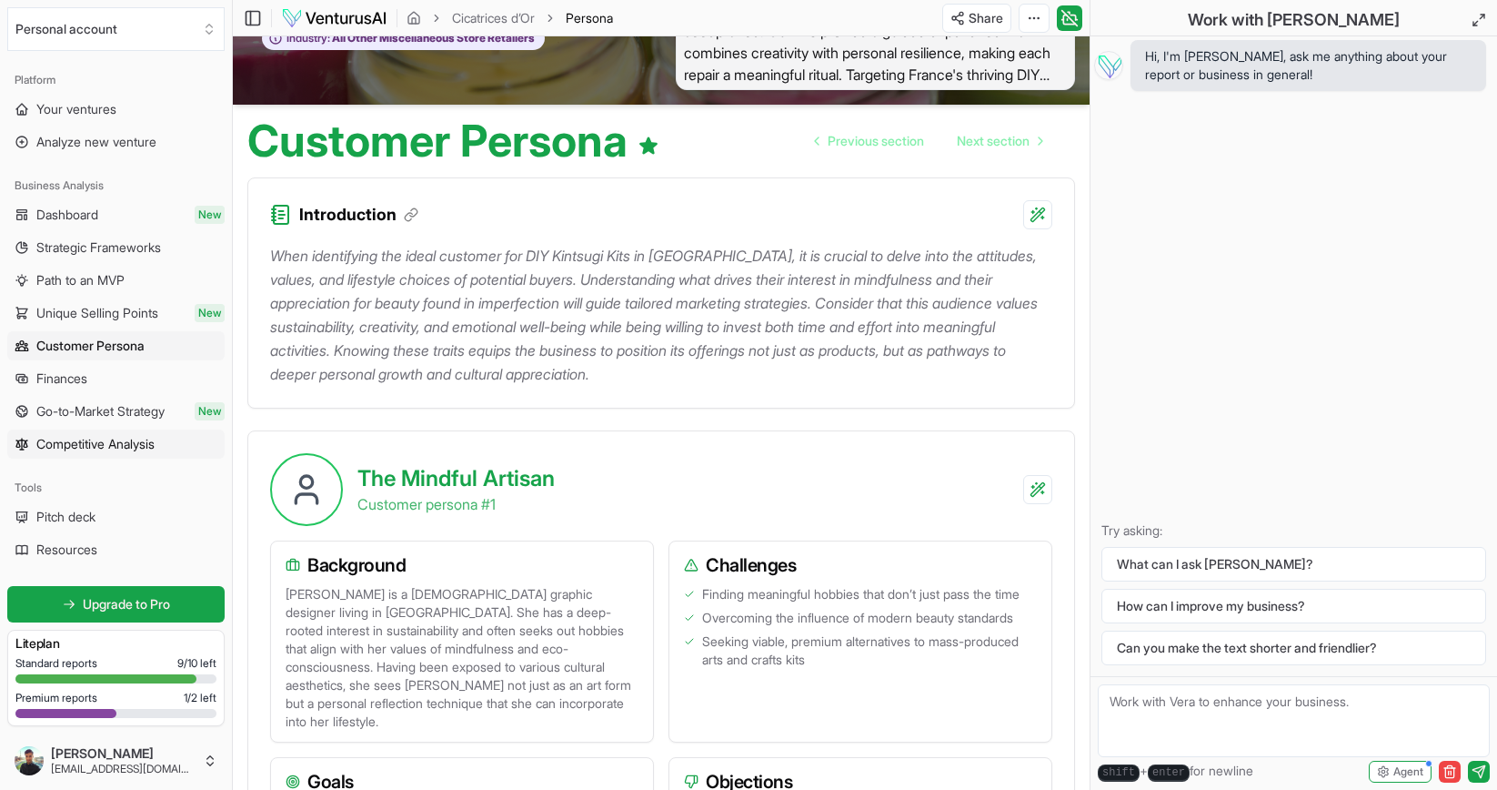
click at [106, 449] on span "Competitive Analysis" at bounding box center [95, 444] width 118 height 18
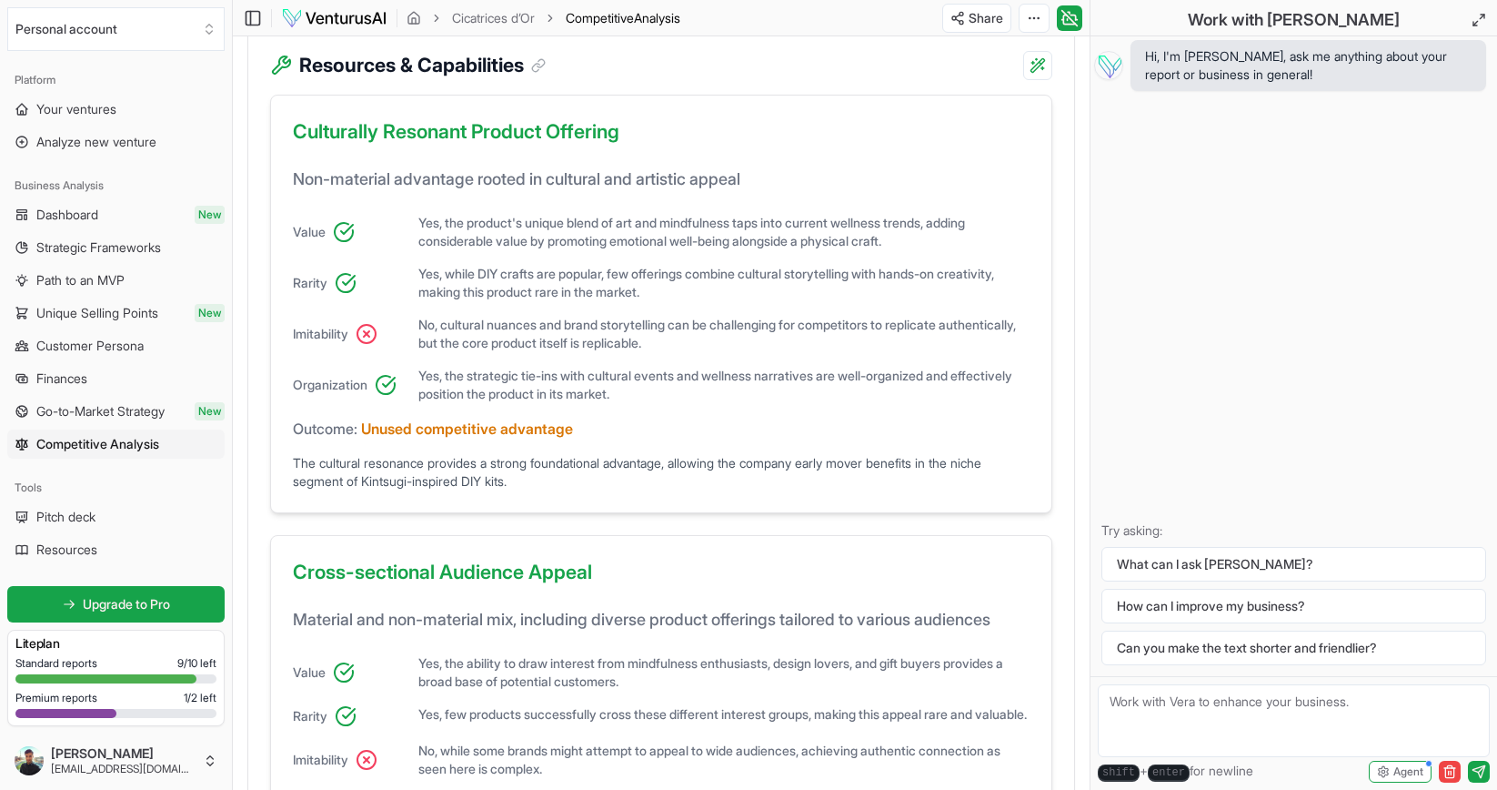
scroll to position [528, 0]
click at [148, 413] on span "Go-to-Market Strategy" at bounding box center [100, 411] width 128 height 18
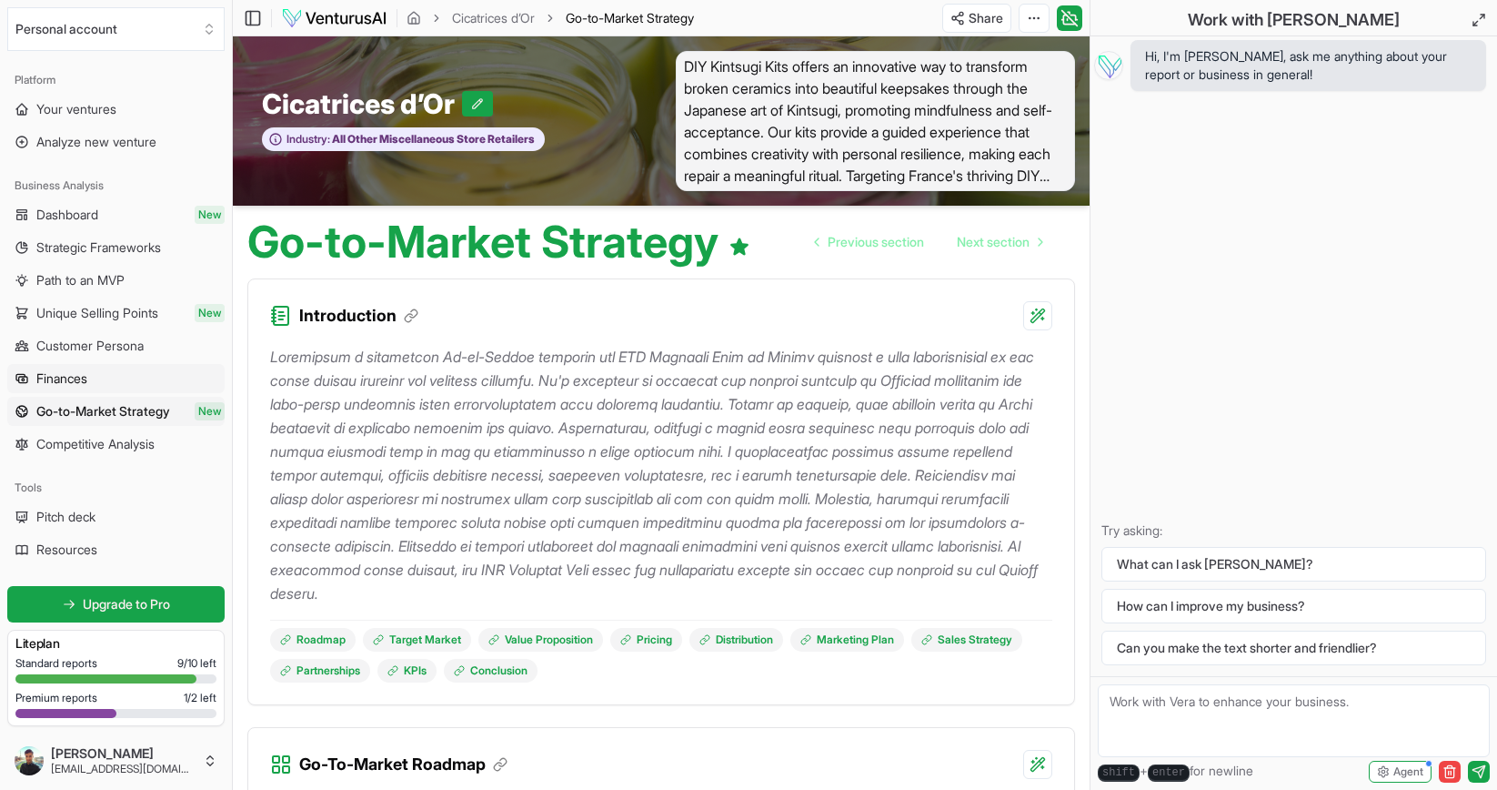
click at [107, 384] on link "Finances" at bounding box center [115, 378] width 217 height 29
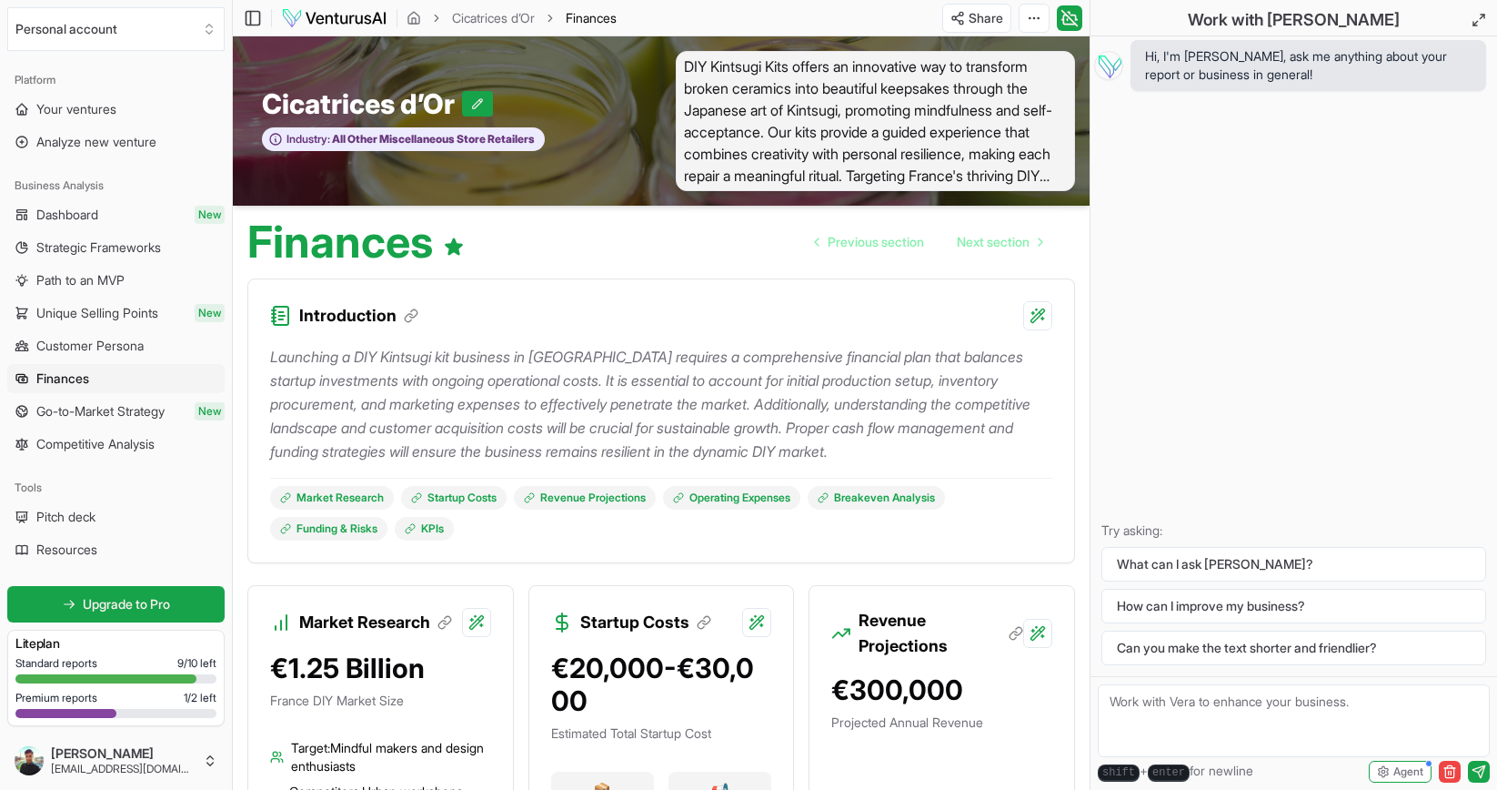
click at [90, 232] on ul "Dashboard New Strategic Frameworks Path to an MVP Unique Selling Points New Cus…" at bounding box center [115, 329] width 217 height 258
click at [106, 219] on link "Dashboard New" at bounding box center [115, 214] width 217 height 29
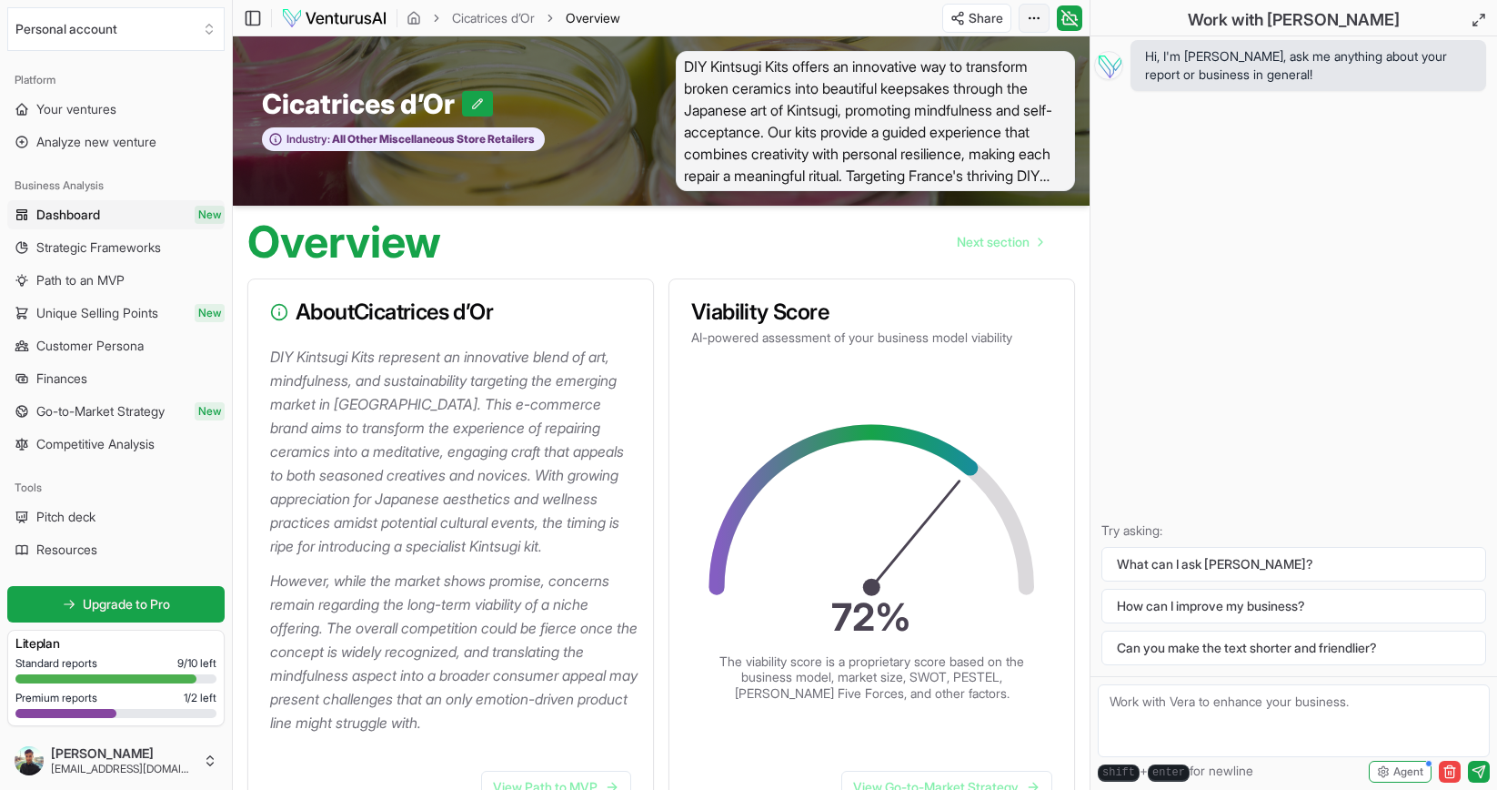
click at [1028, 23] on html "We value your privacy We use cookies to enhance your browsing experience, serve…" at bounding box center [748, 395] width 1497 height 790
click at [993, 87] on div "Download PDF" at bounding box center [966, 84] width 148 height 29
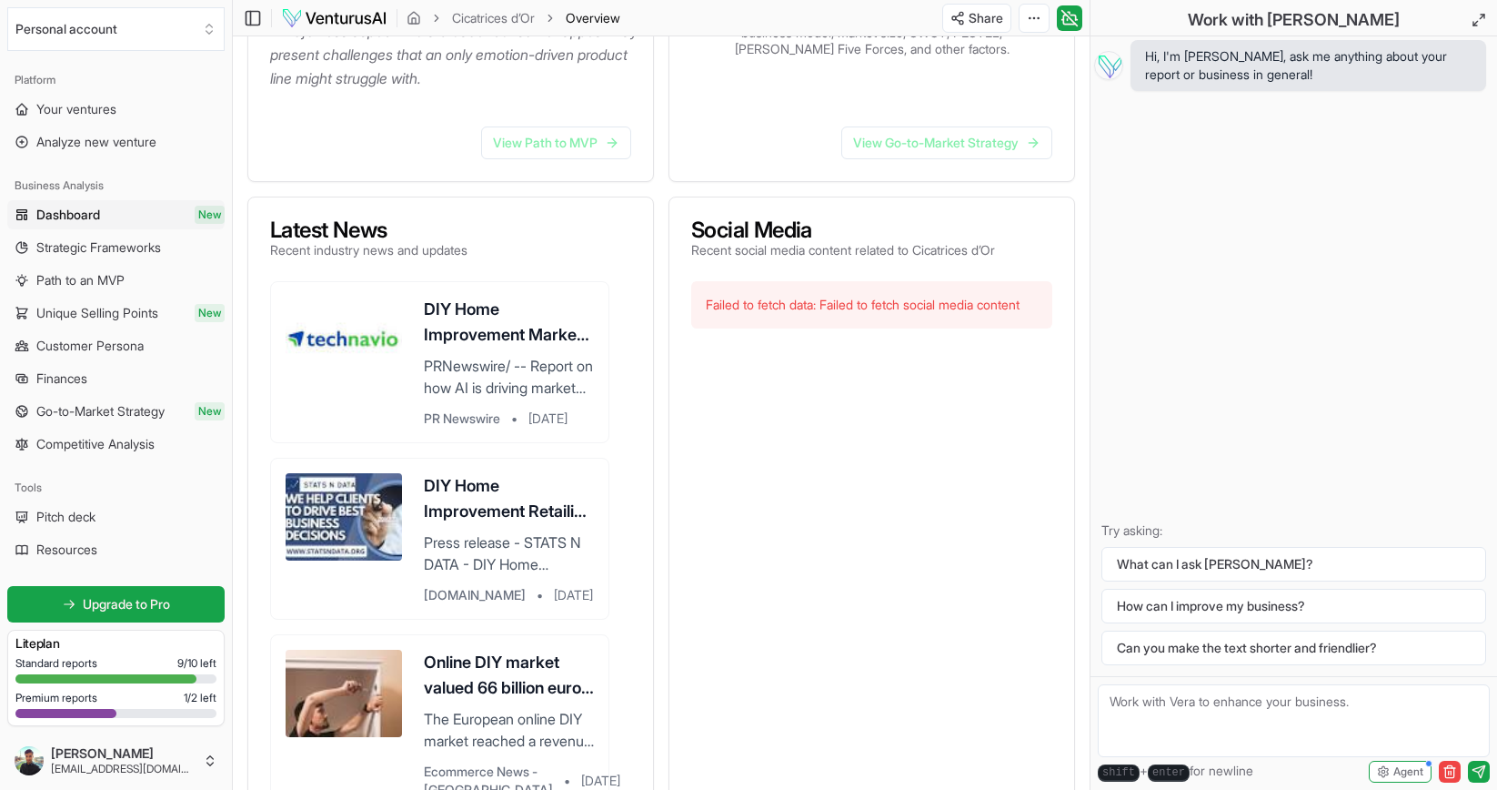
scroll to position [590, 0]
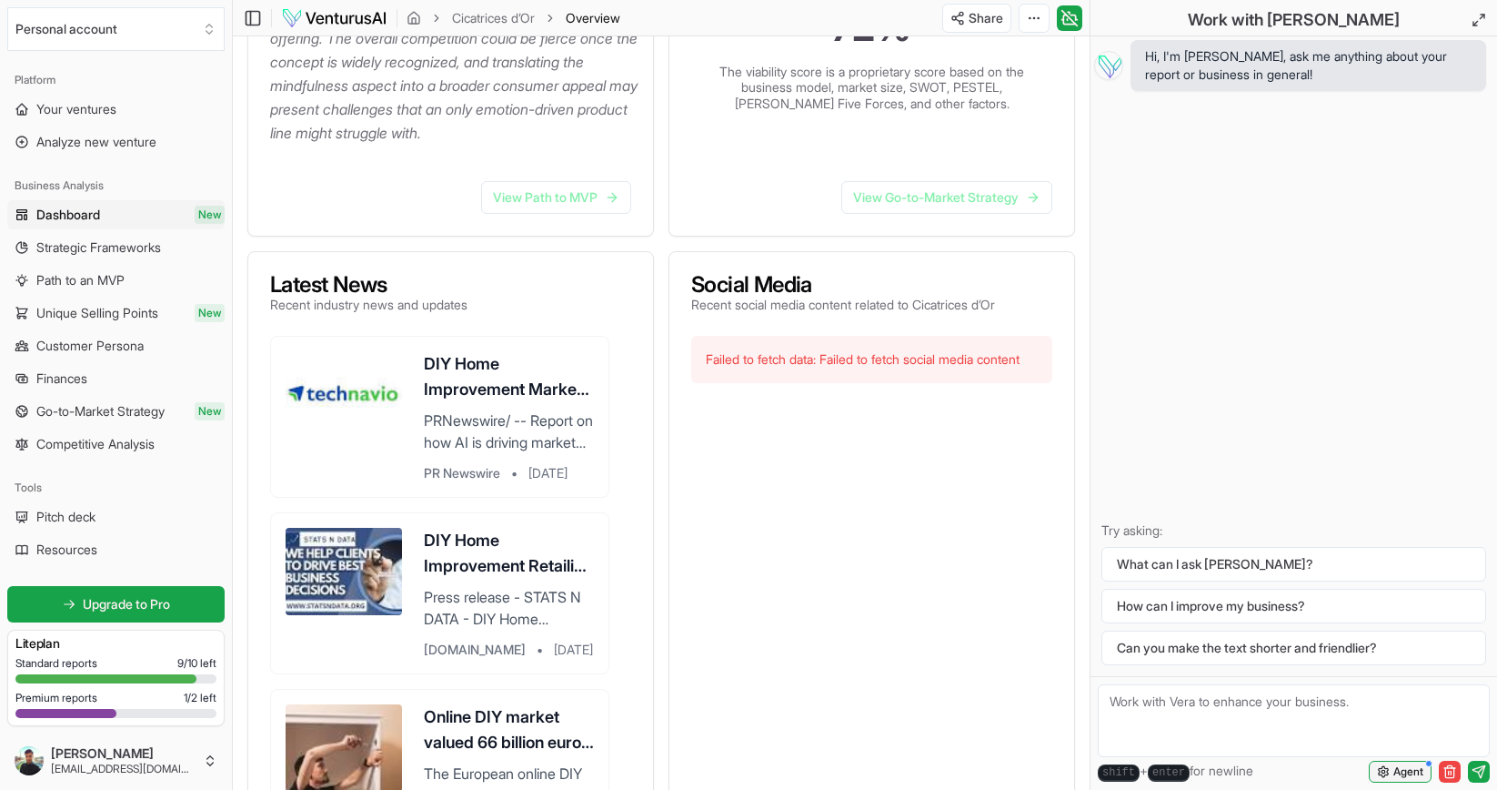
click at [1408, 773] on span "Agent" at bounding box center [1409, 771] width 30 height 15
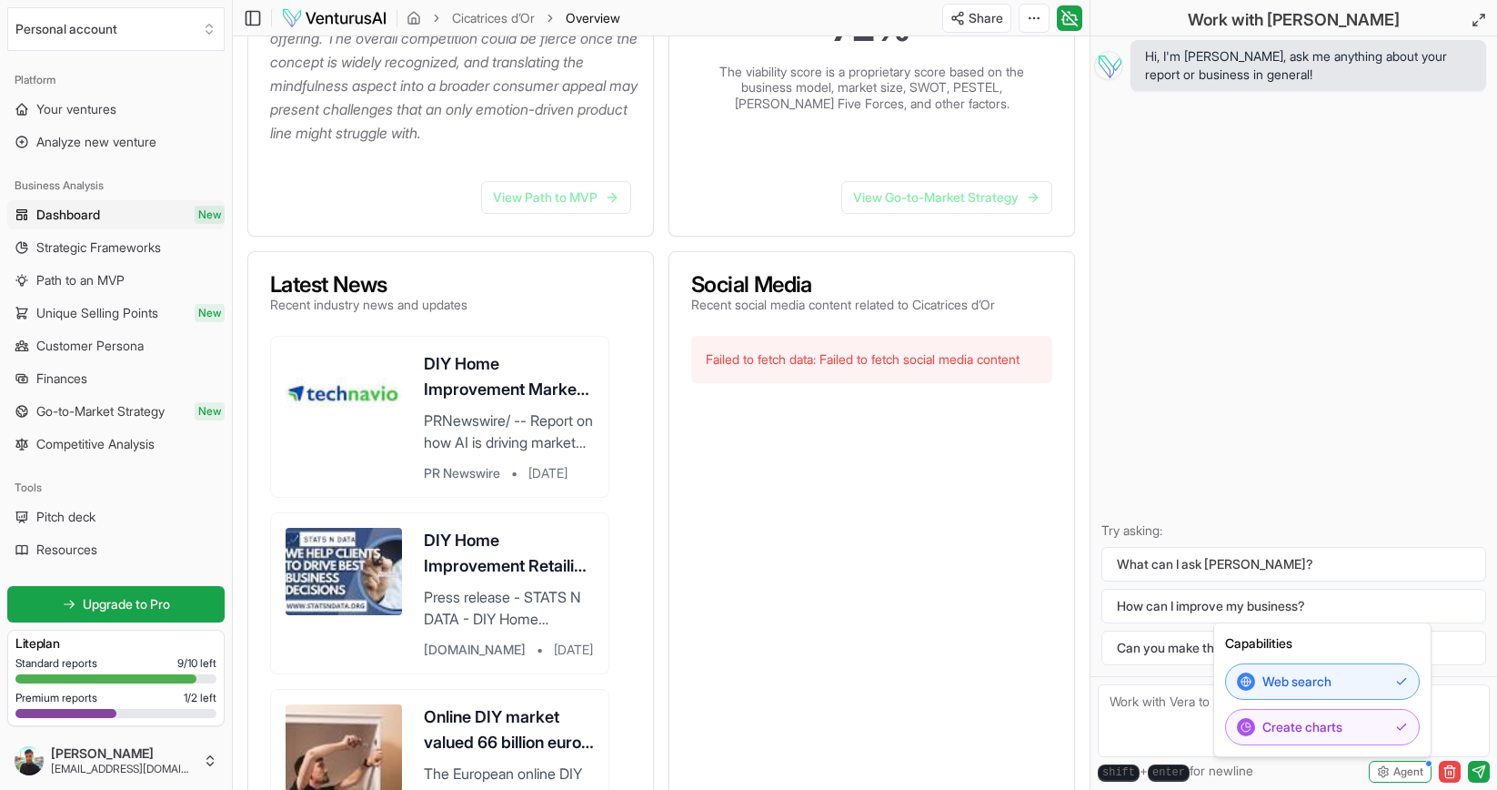
click at [772, 568] on div at bounding box center [871, 671] width 361 height 546
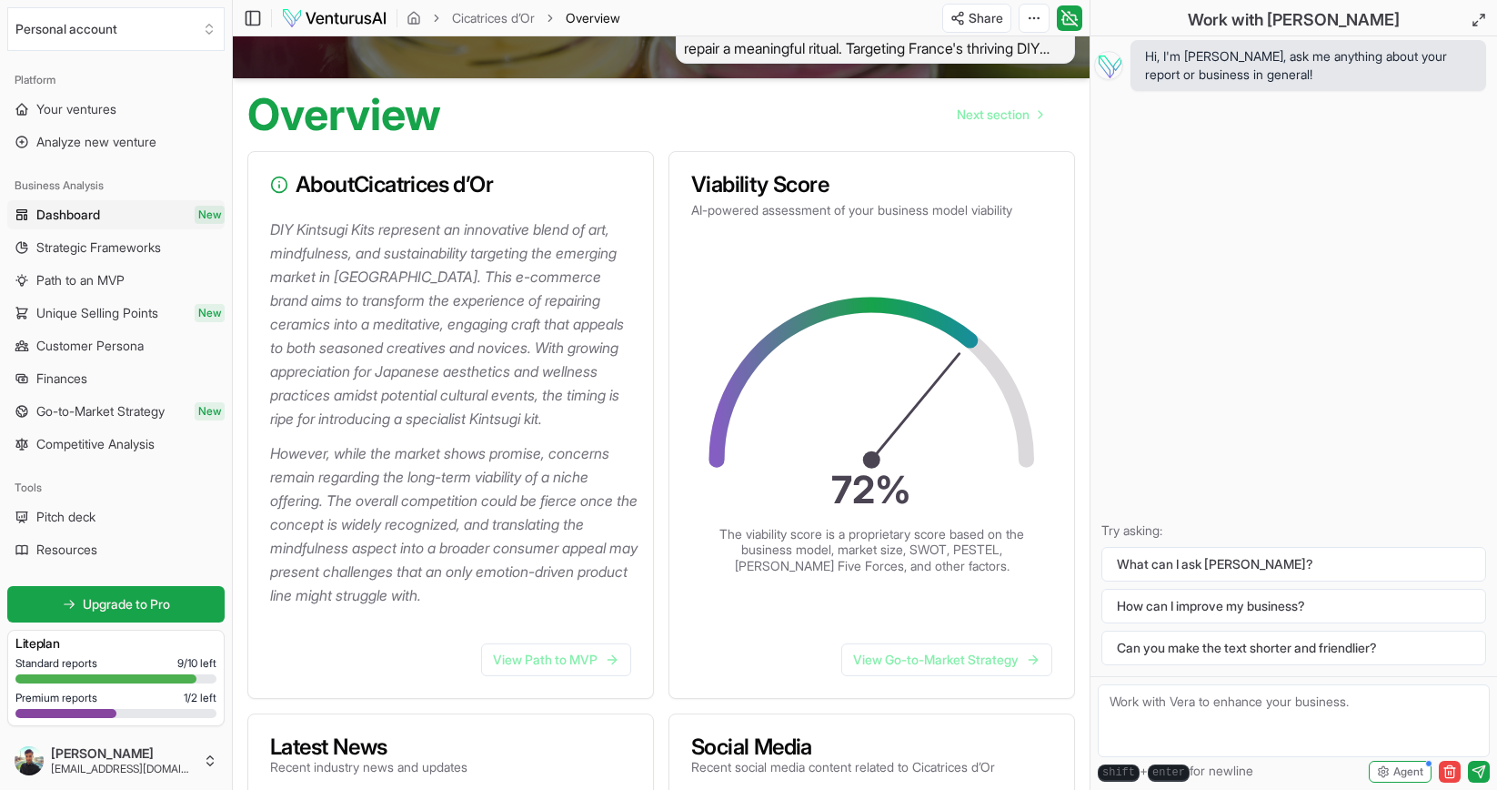
scroll to position [0, 0]
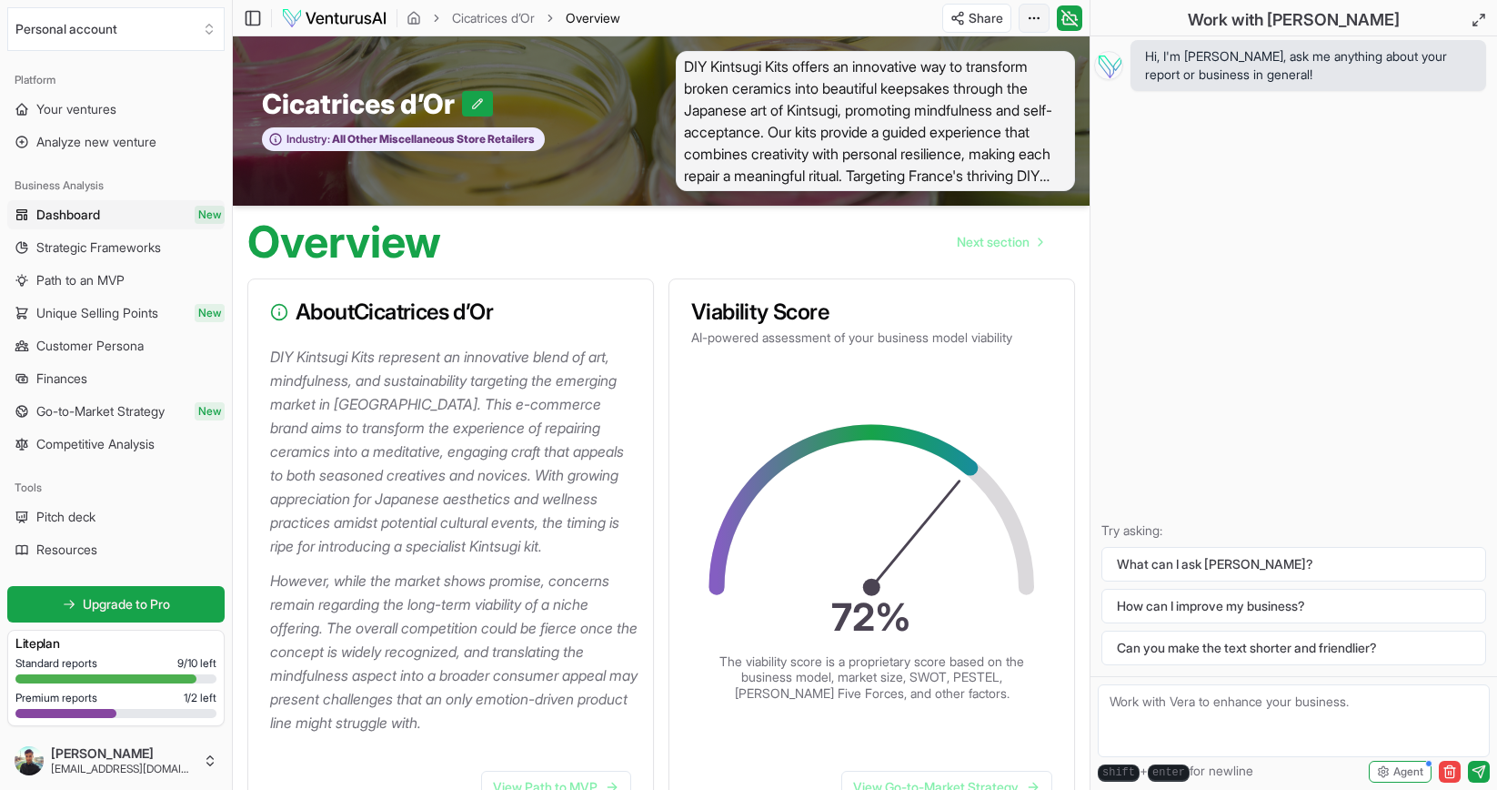
click at [1030, 11] on html "We value your privacy We use cookies to enhance your browsing experience, serve…" at bounding box center [748, 395] width 1497 height 790
click at [1030, 13] on html "We value your privacy We use cookies to enhance your browsing experience, serve…" at bounding box center [748, 395] width 1497 height 790
click at [1068, 16] on icon at bounding box center [1070, 17] width 15 height 15
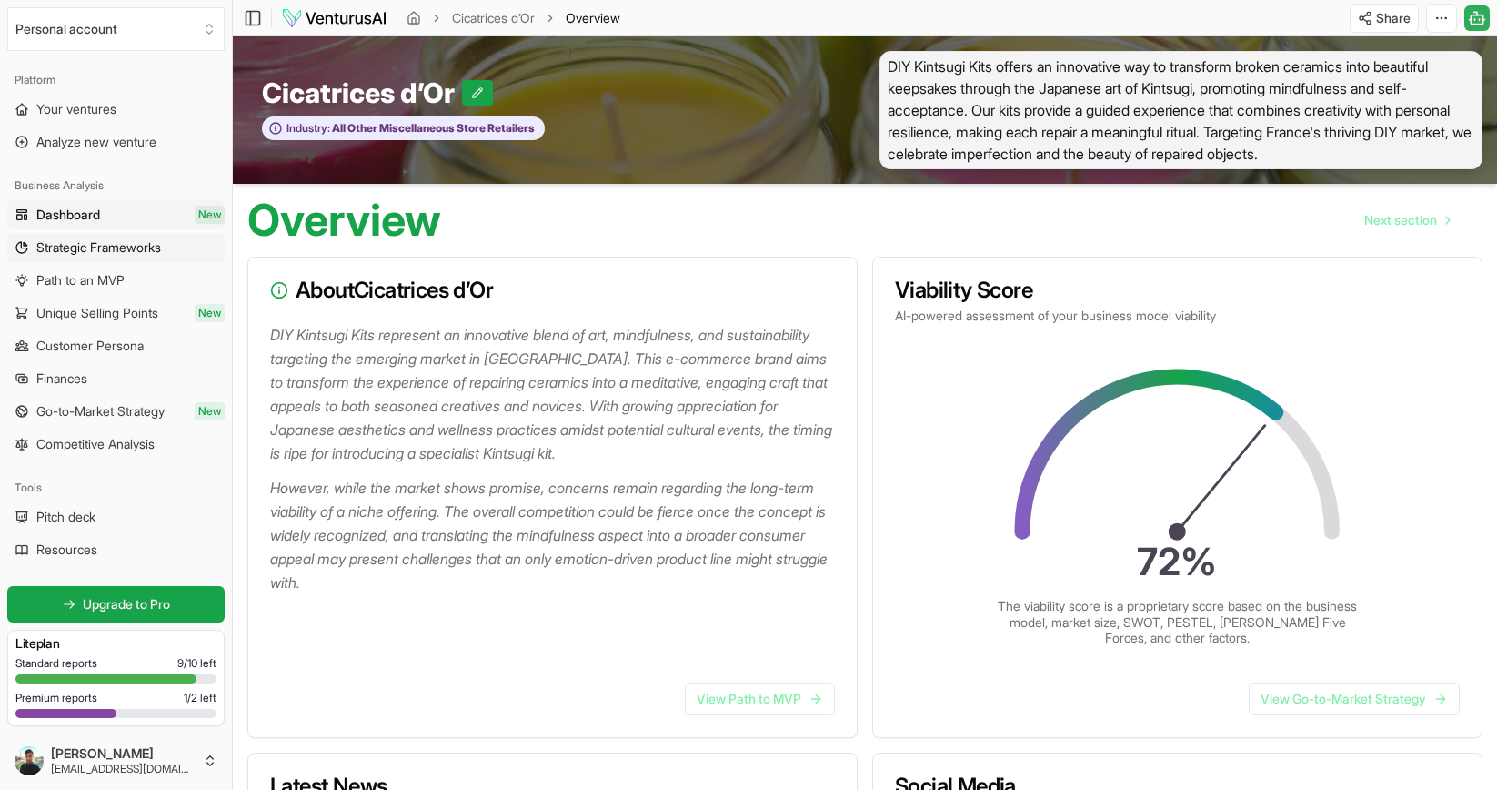
click at [106, 237] on link "Strategic Frameworks" at bounding box center [115, 247] width 217 height 29
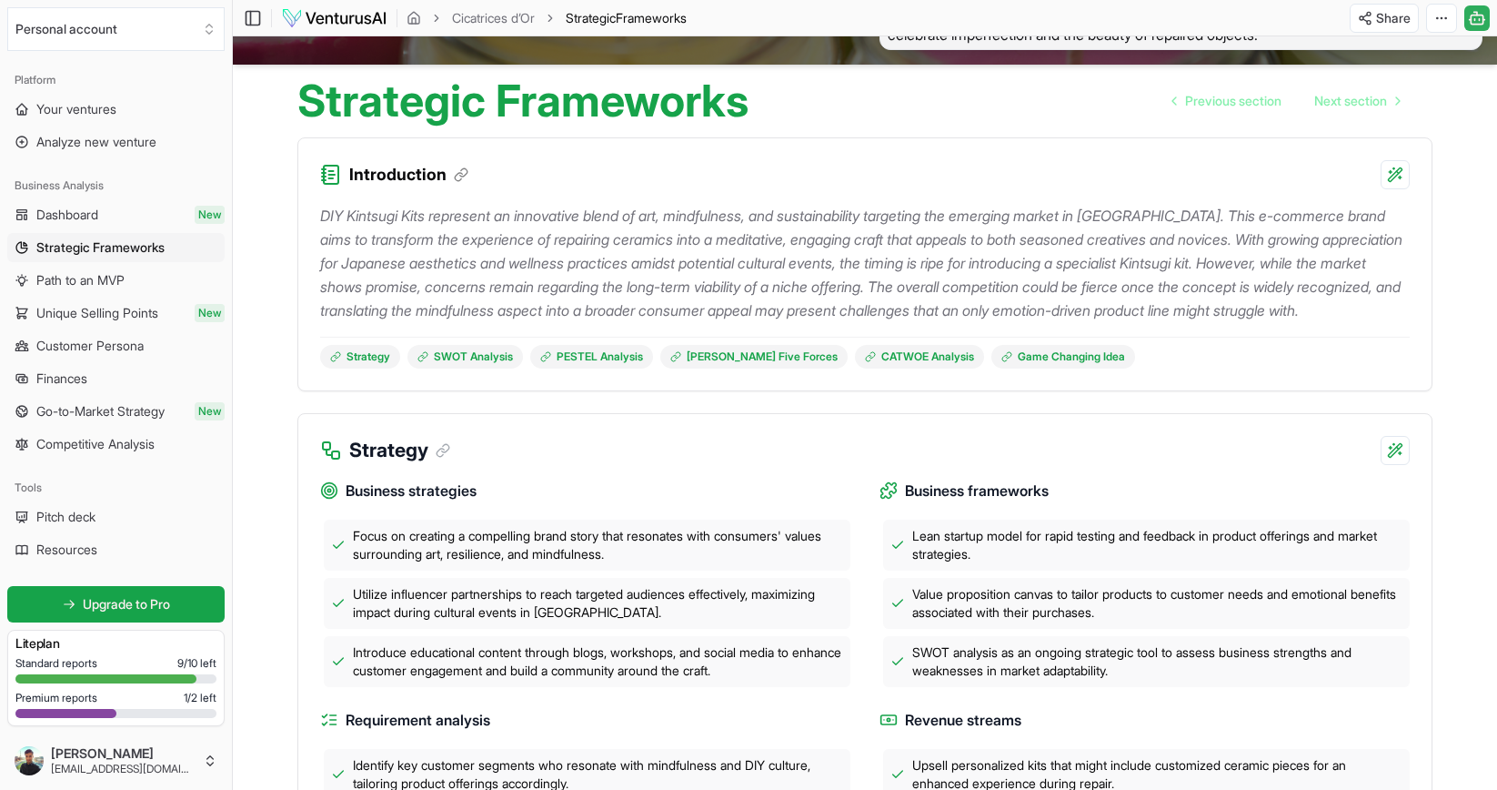
scroll to position [120, 0]
click at [104, 215] on link "Dashboard New" at bounding box center [115, 214] width 217 height 29
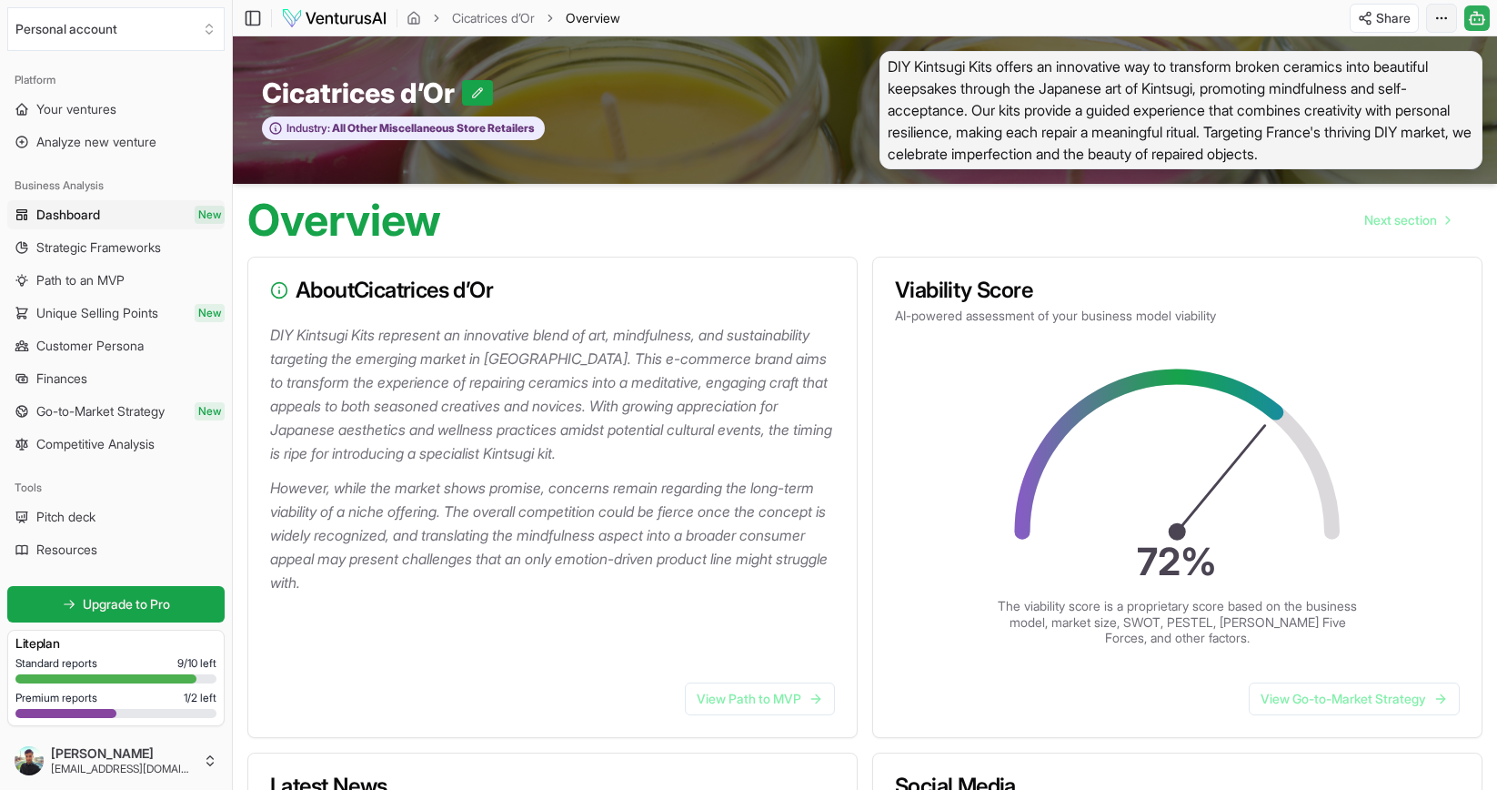
click at [1437, 20] on html "We value your privacy We use cookies to enhance your browsing experience, serve…" at bounding box center [748, 395] width 1497 height 790
click at [1369, 117] on div "Edit in Google Docs" at bounding box center [1373, 113] width 148 height 29
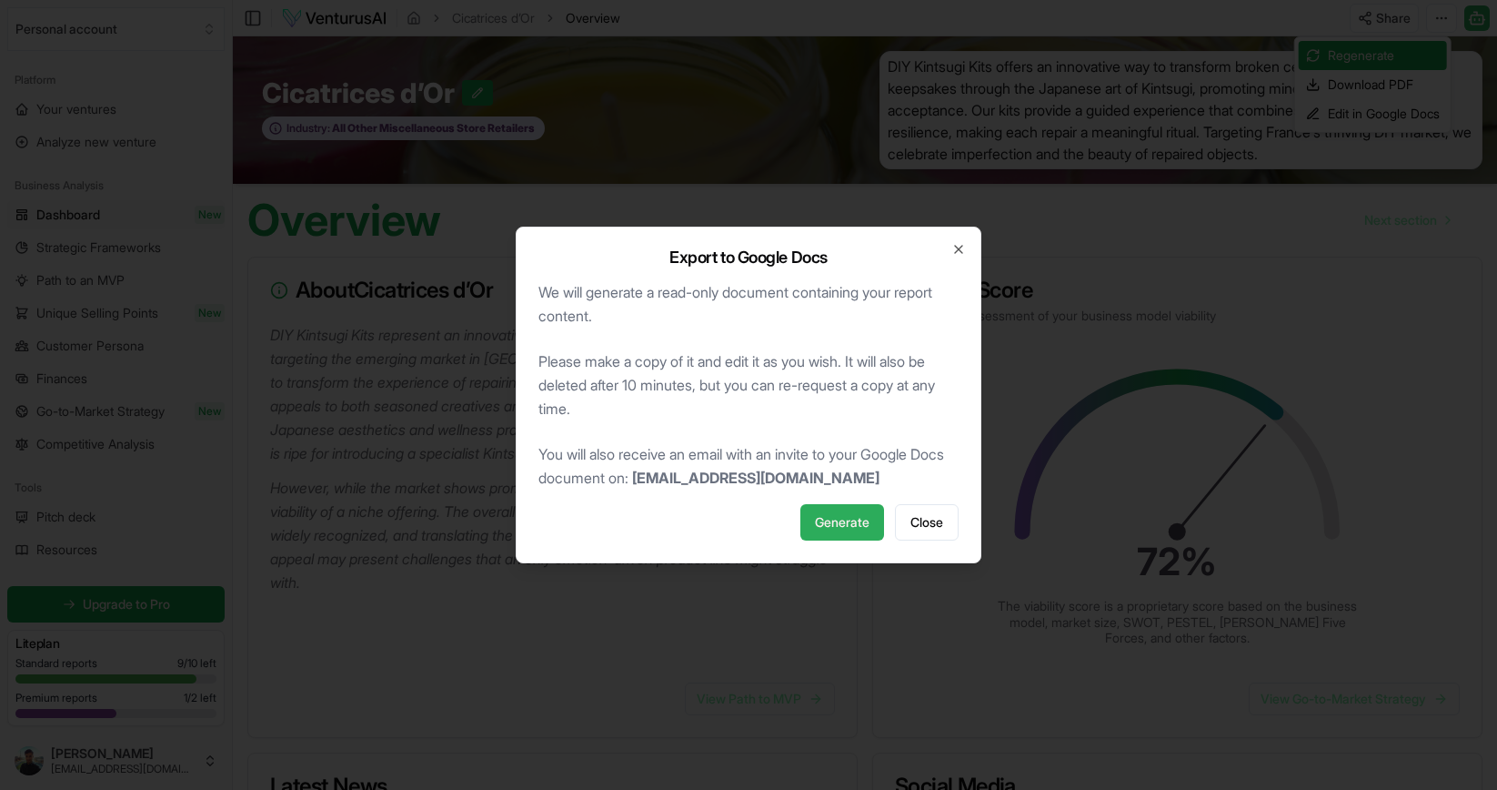
click at [833, 522] on span "Generate" at bounding box center [842, 522] width 55 height 18
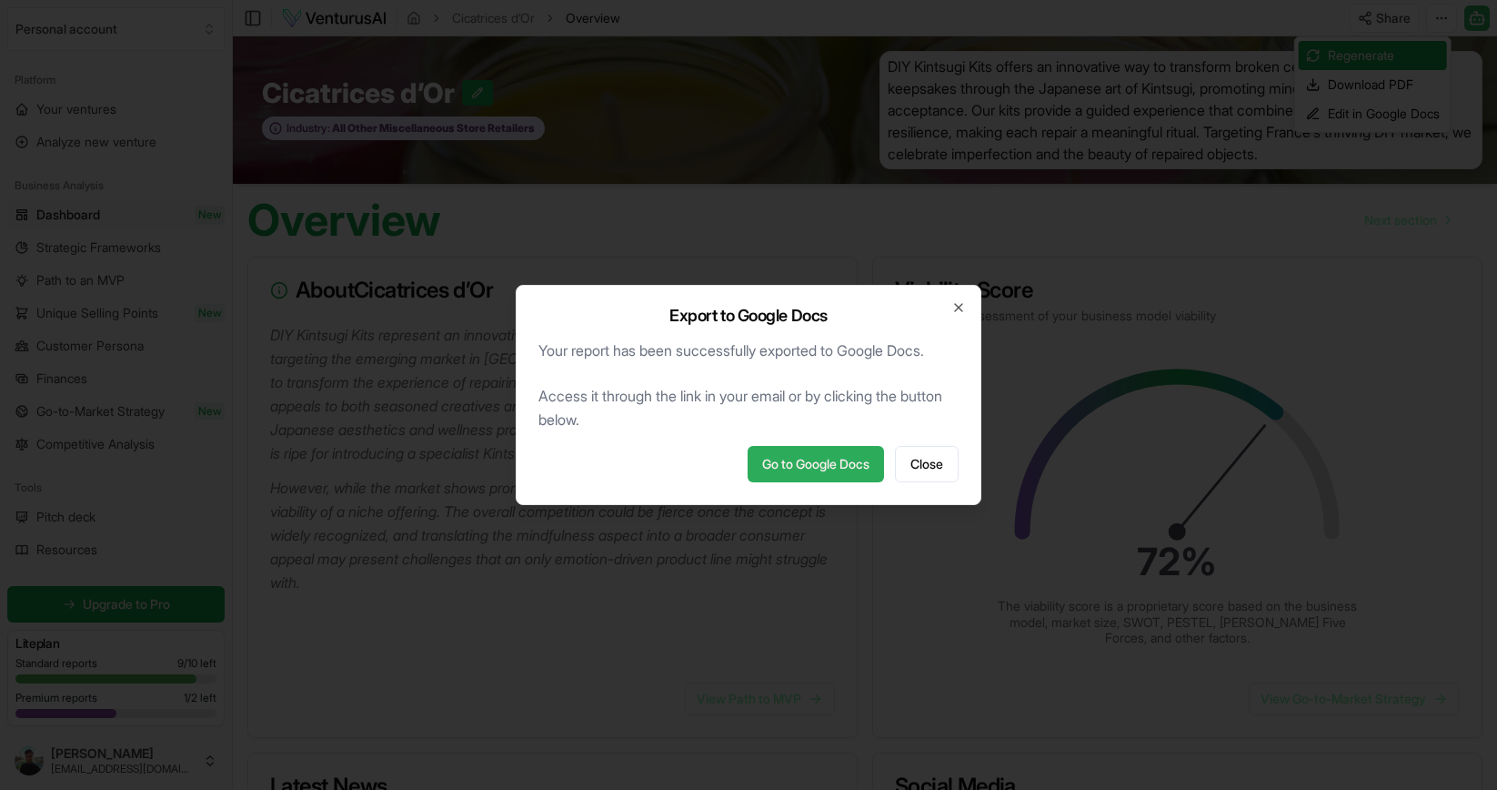
click at [804, 467] on link "Go to Google Docs" at bounding box center [816, 464] width 136 height 36
click at [962, 307] on icon "button" at bounding box center [959, 307] width 15 height 15
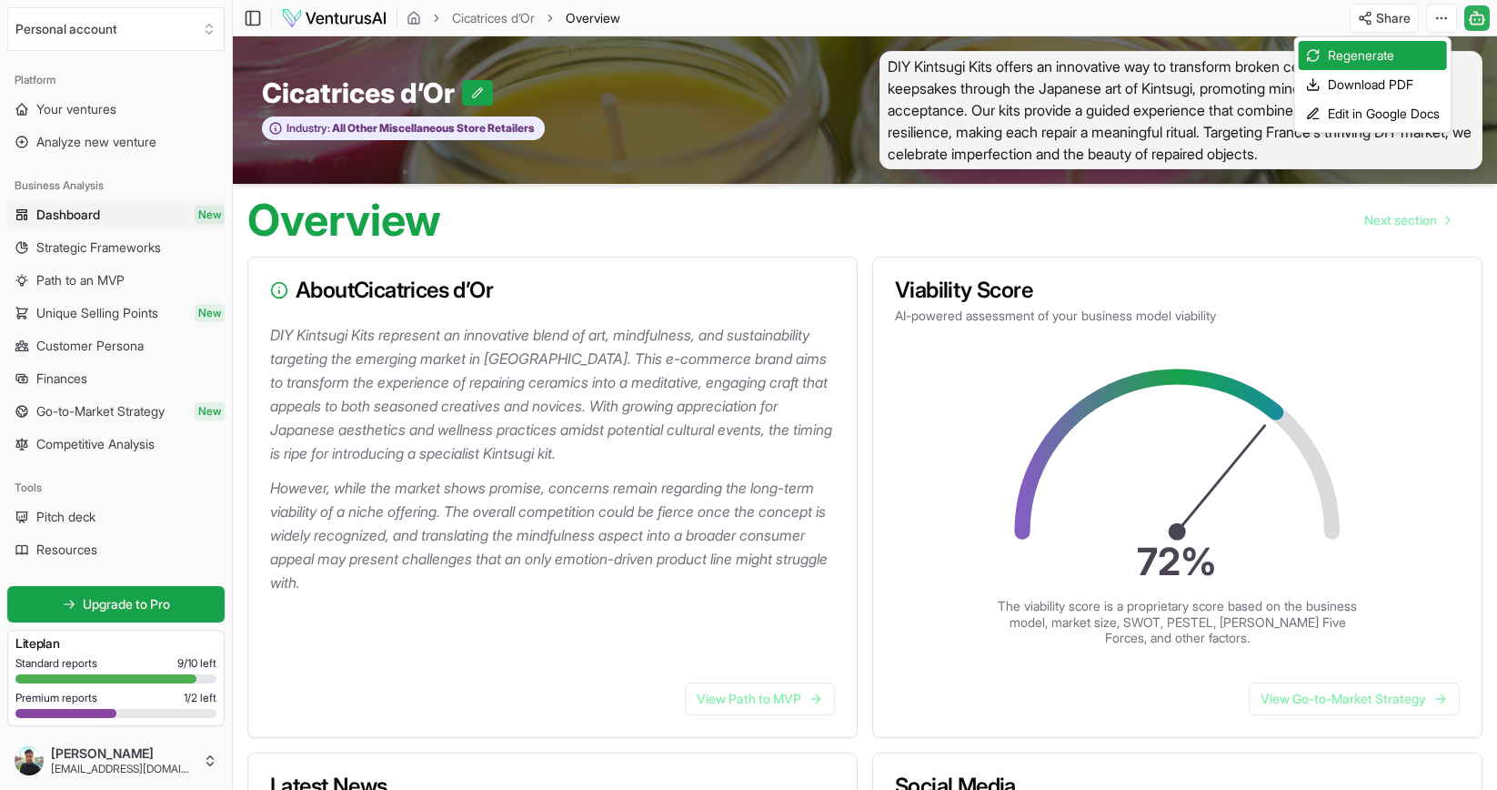
click at [84, 207] on html "We value your privacy We use cookies to enhance your browsing experience, serve…" at bounding box center [748, 395] width 1497 height 790
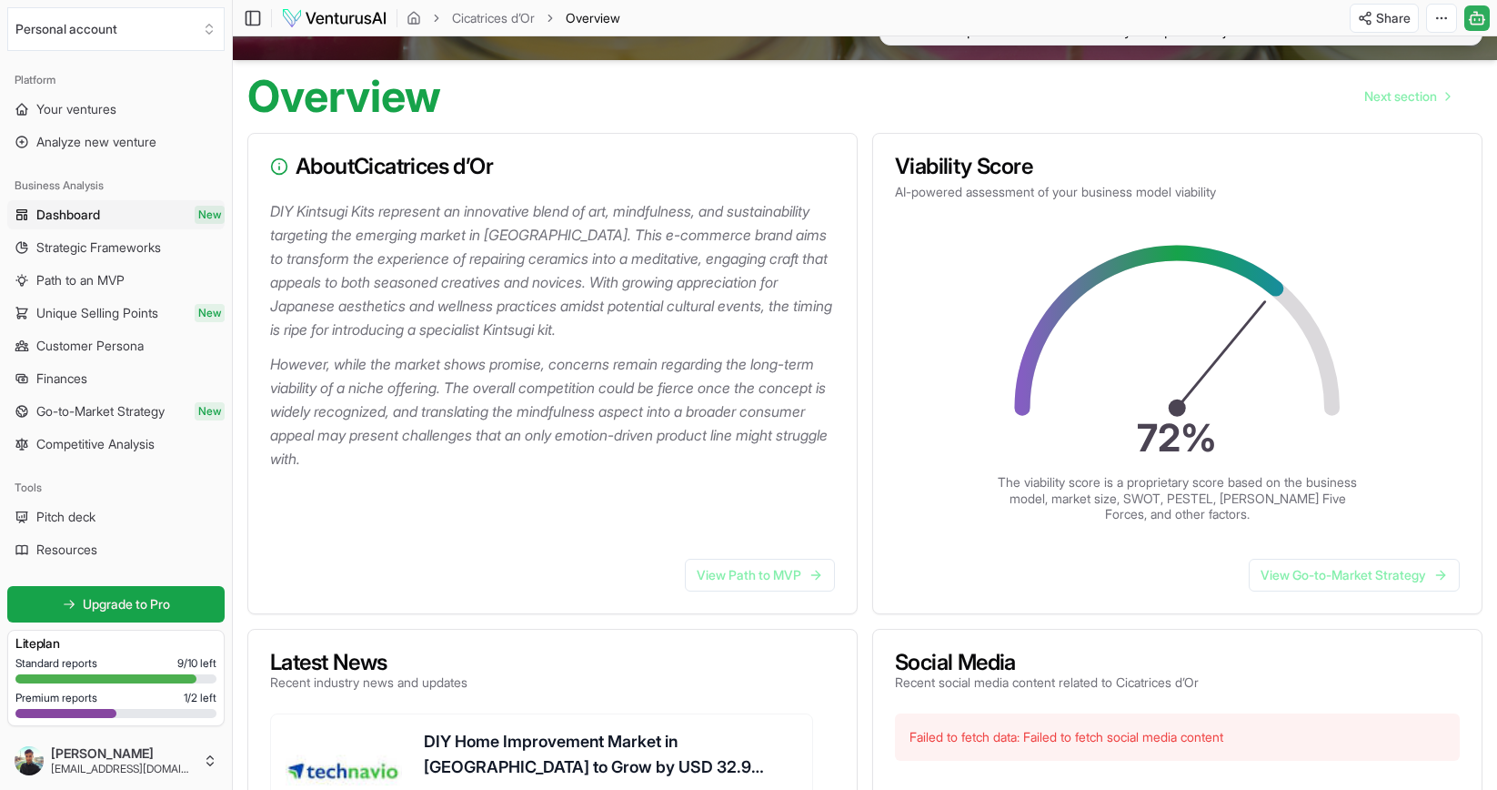
scroll to position [126, 0]
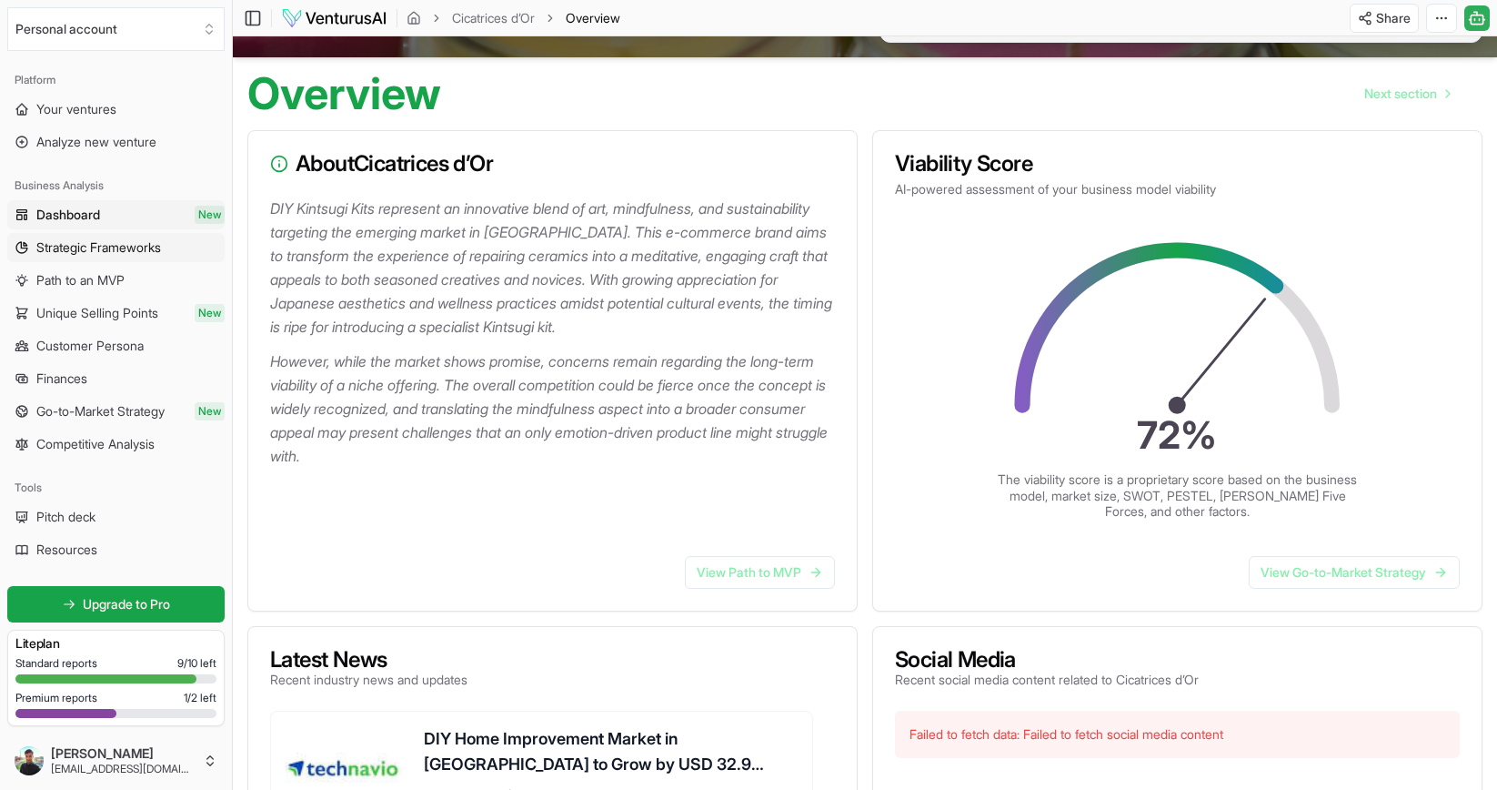
click at [109, 250] on span "Strategic Frameworks" at bounding box center [98, 247] width 125 height 18
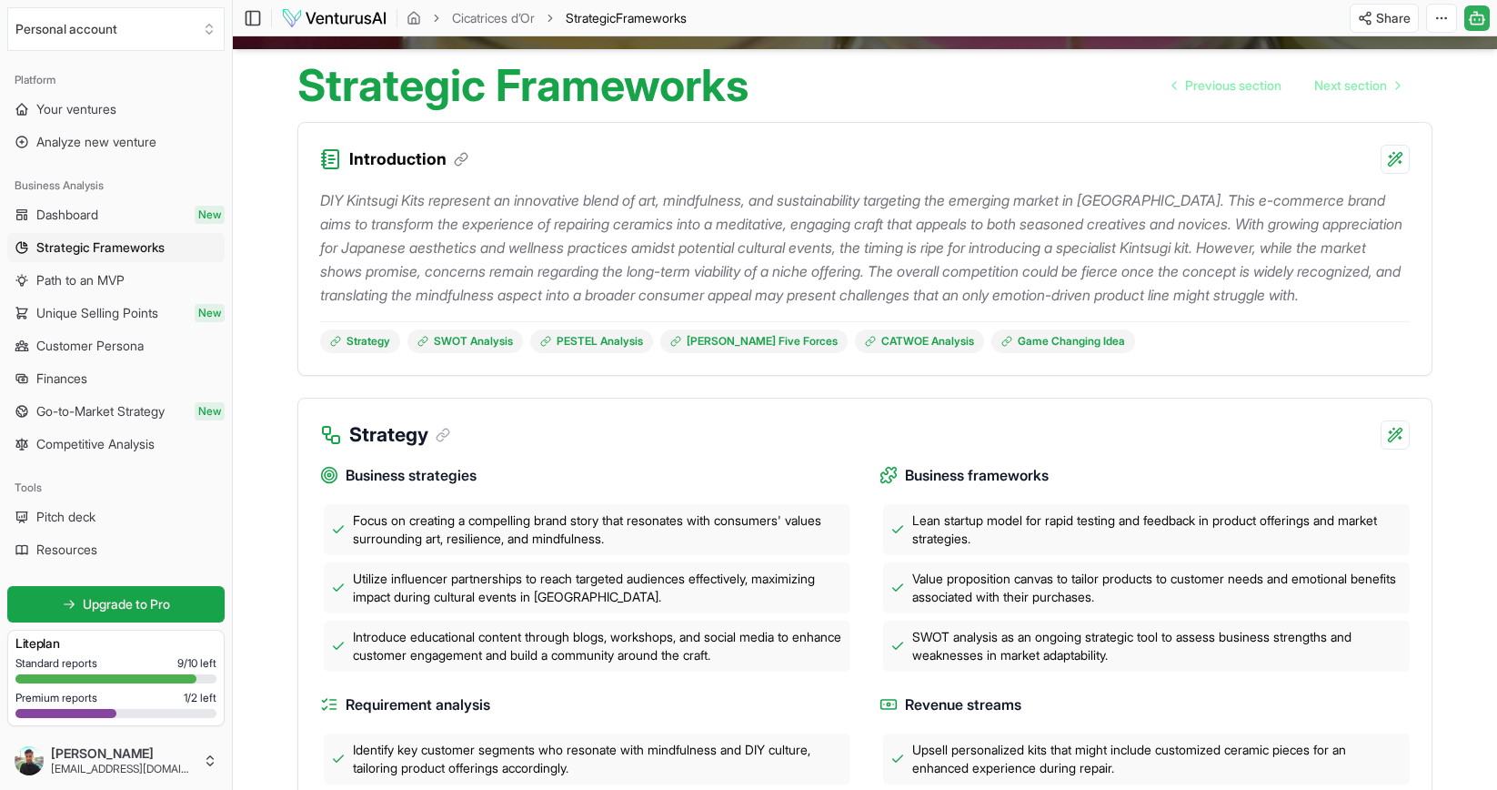
scroll to position [140, 0]
